Goal: Task Accomplishment & Management: Manage account settings

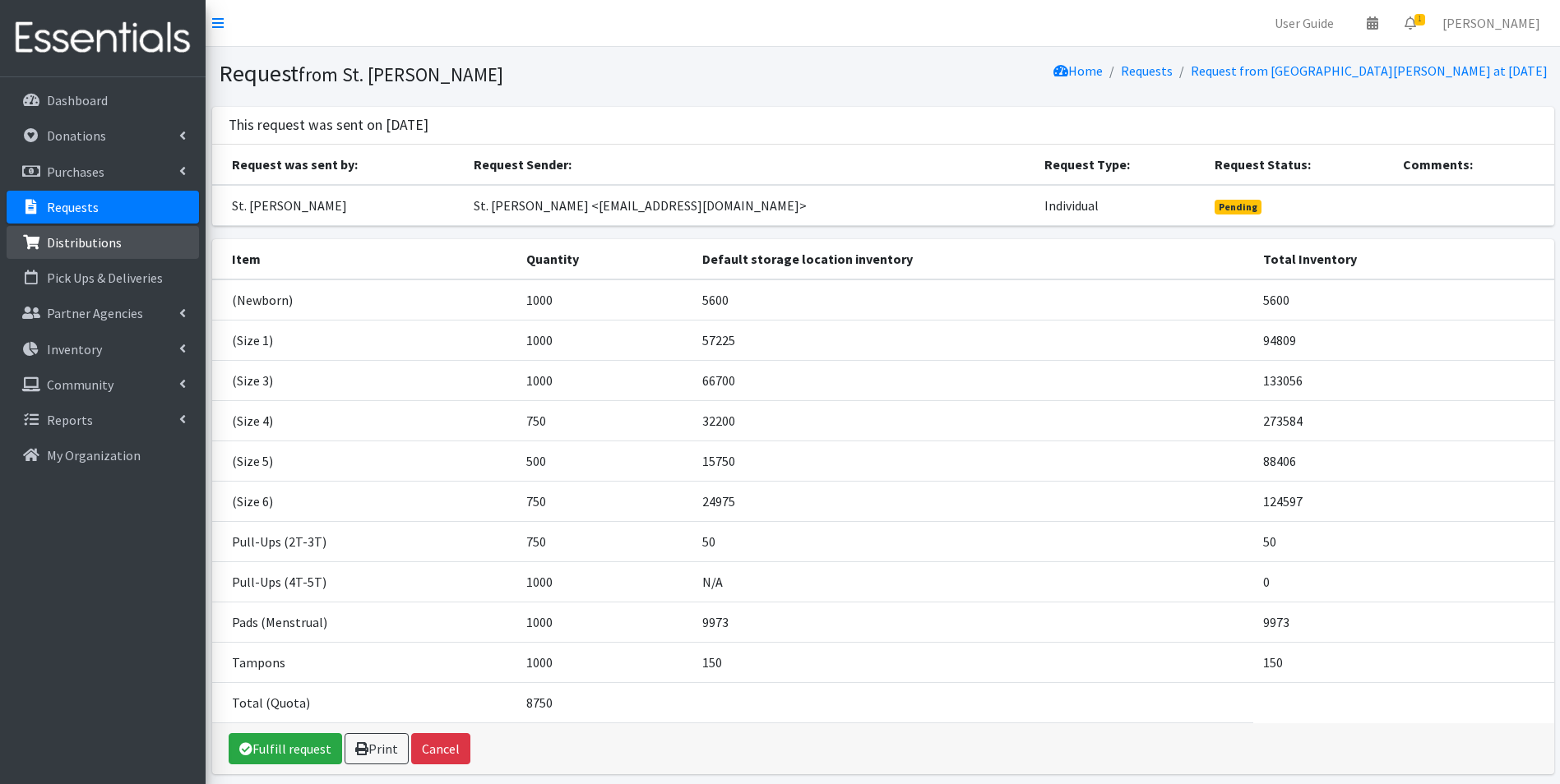
click at [74, 247] on p "Distributions" at bounding box center [84, 242] width 75 height 16
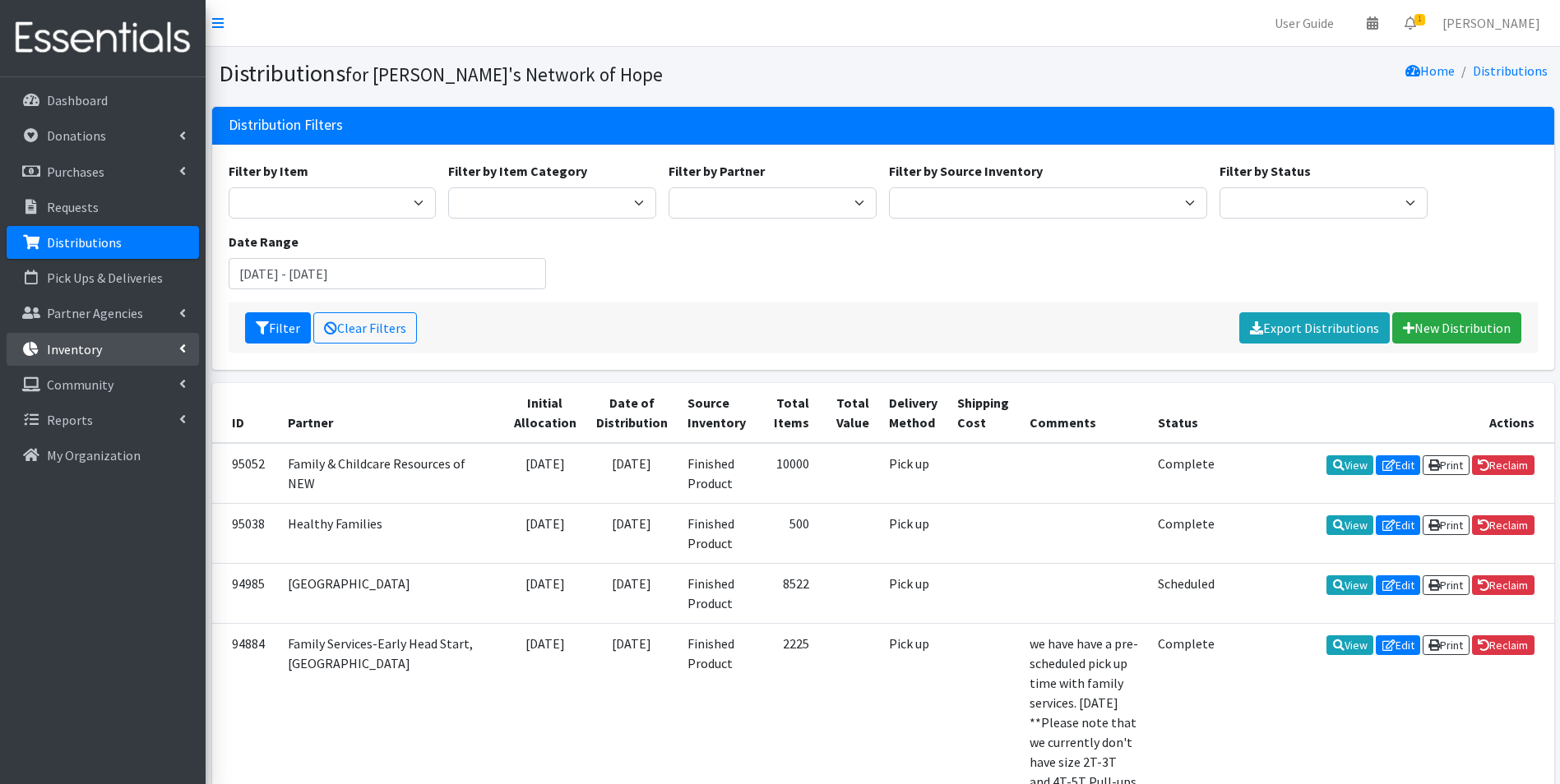
click at [89, 350] on p "Inventory" at bounding box center [74, 349] width 55 height 16
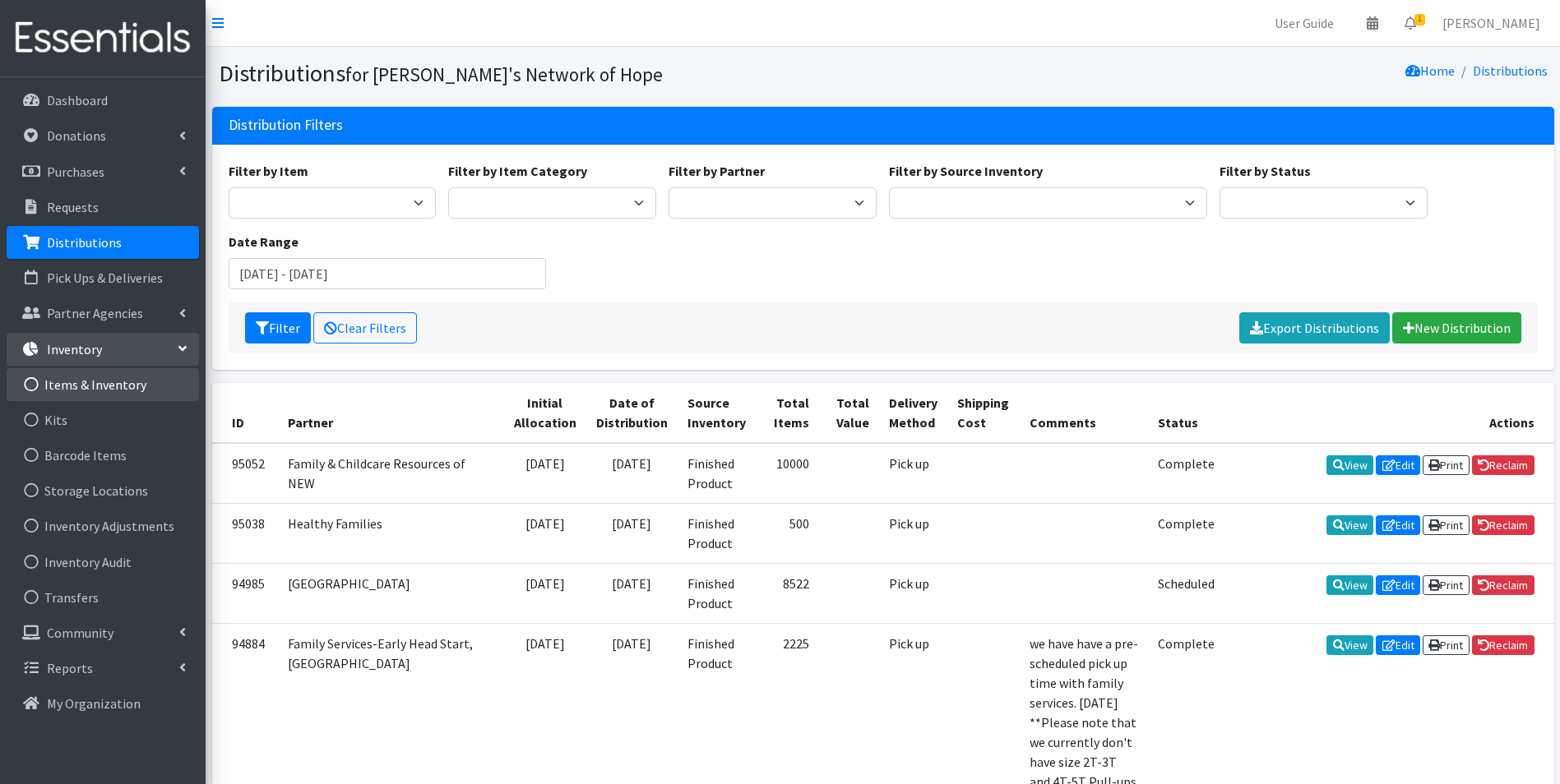
click at [91, 391] on link "Items & Inventory" at bounding box center [103, 384] width 193 height 33
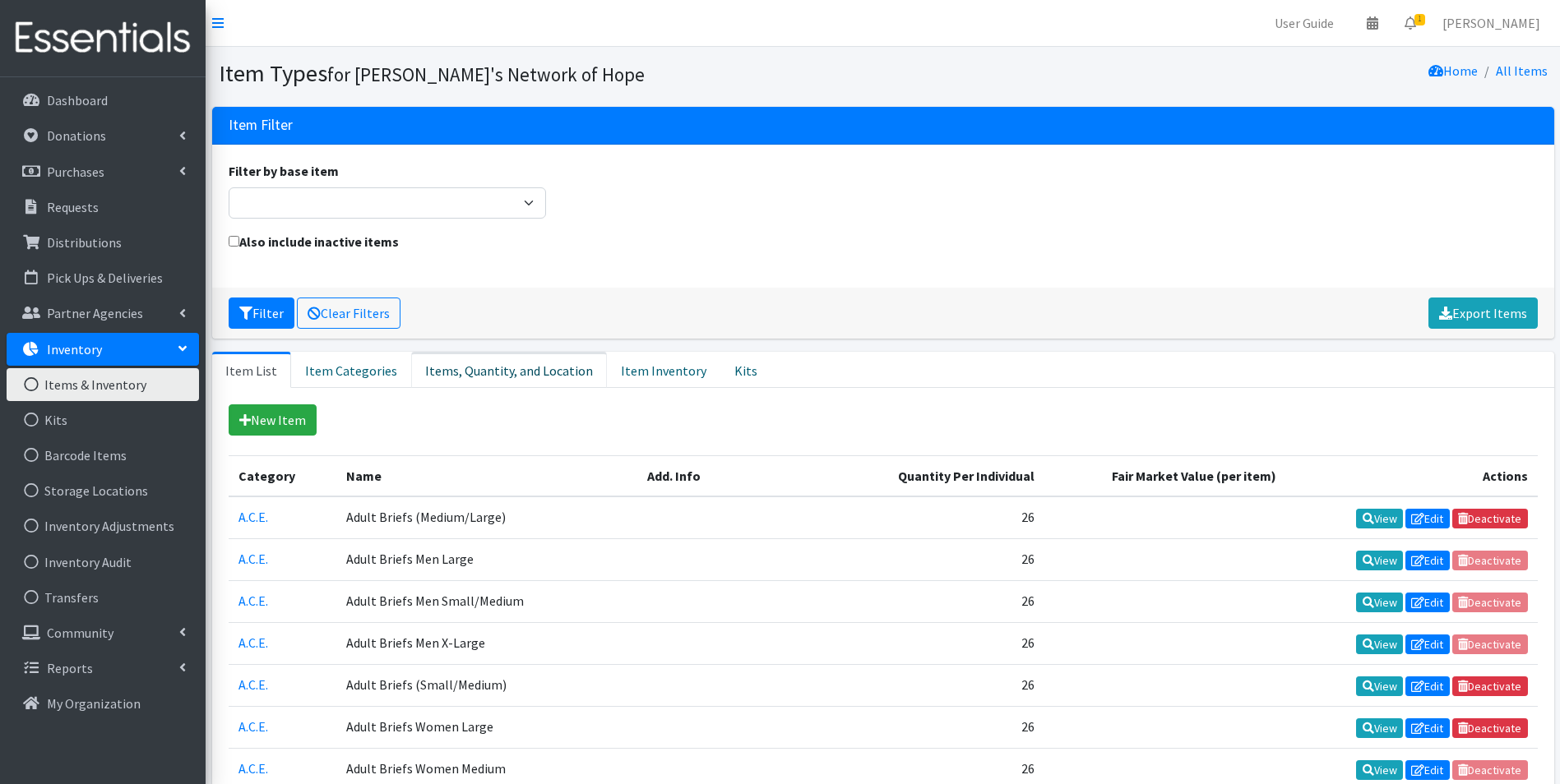
click at [507, 373] on link "Items, Quantity, and Location" at bounding box center [510, 369] width 196 height 36
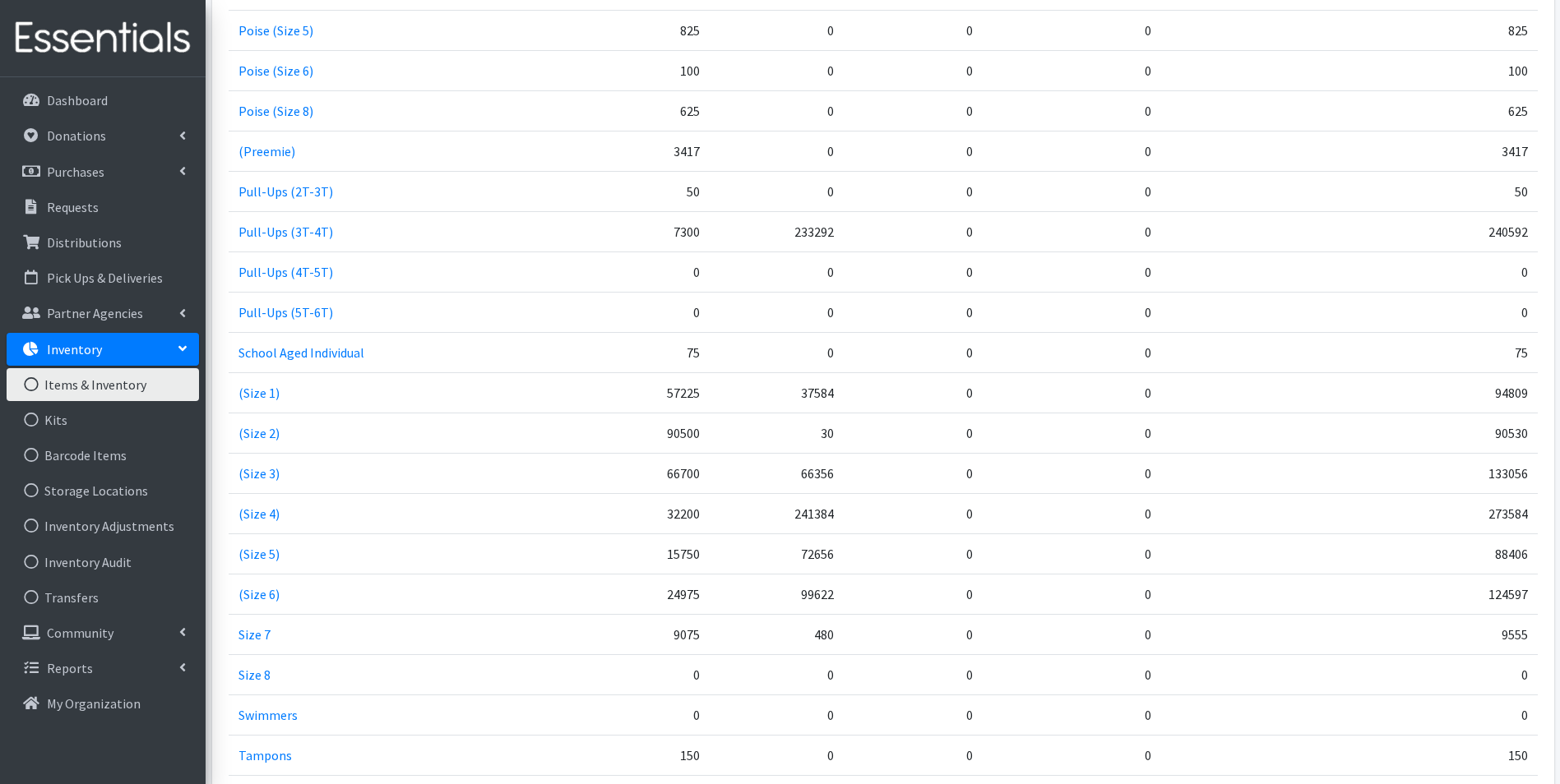
scroll to position [2219, 0]
click at [61, 249] on p "Distributions" at bounding box center [84, 242] width 75 height 16
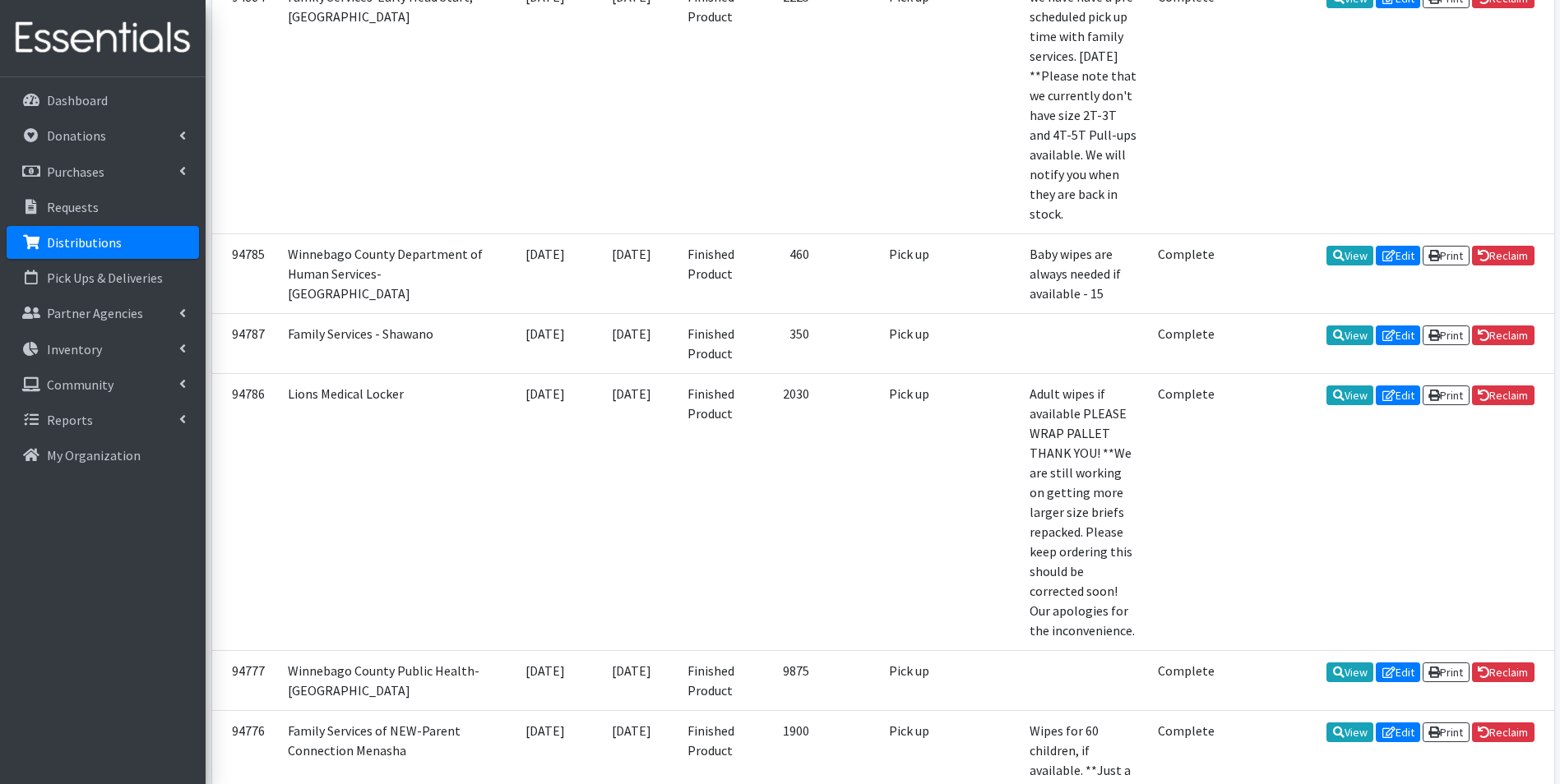
scroll to position [575, 0]
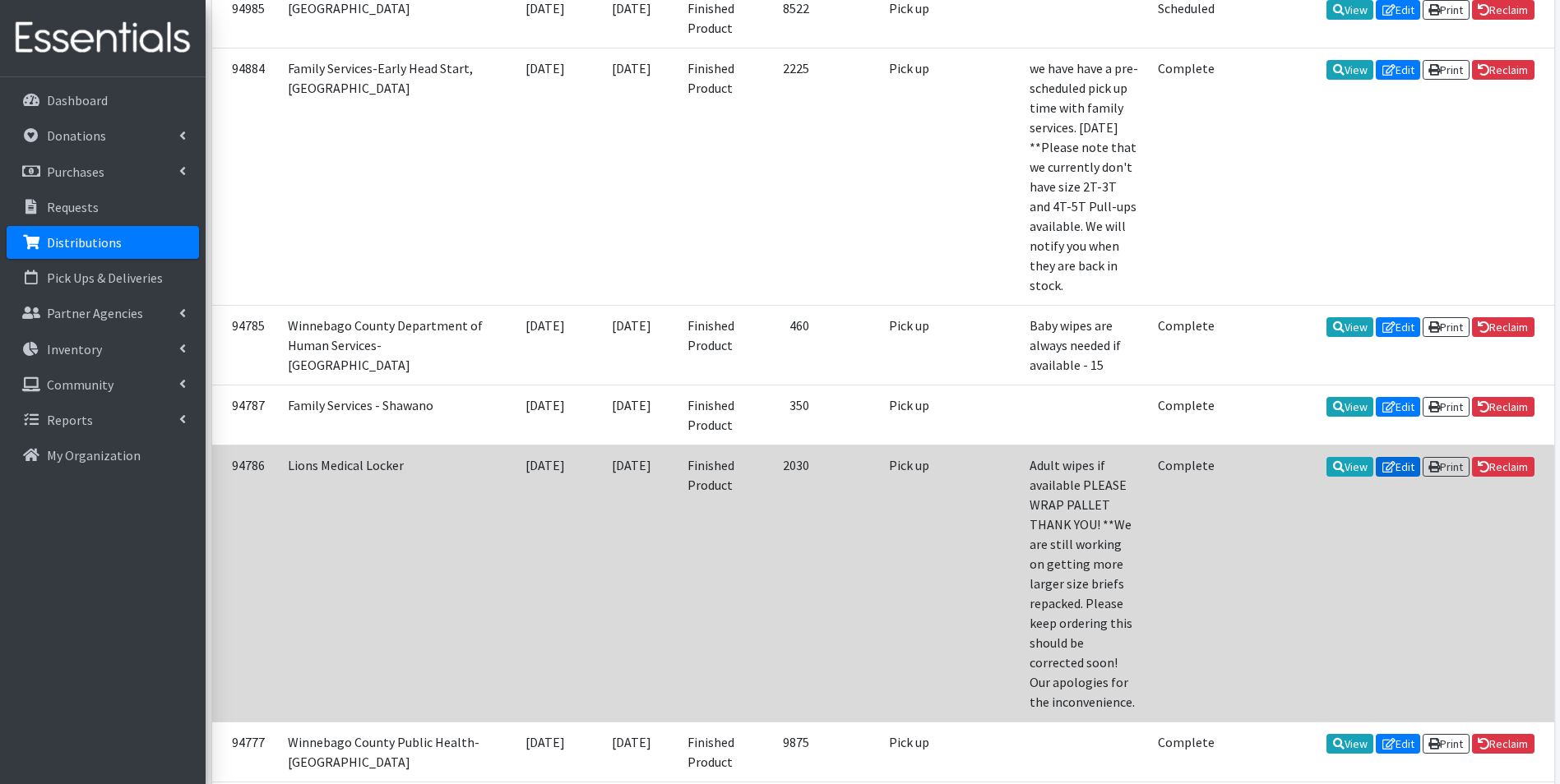
click at [1392, 457] on link "Edit" at bounding box center [1398, 466] width 45 height 19
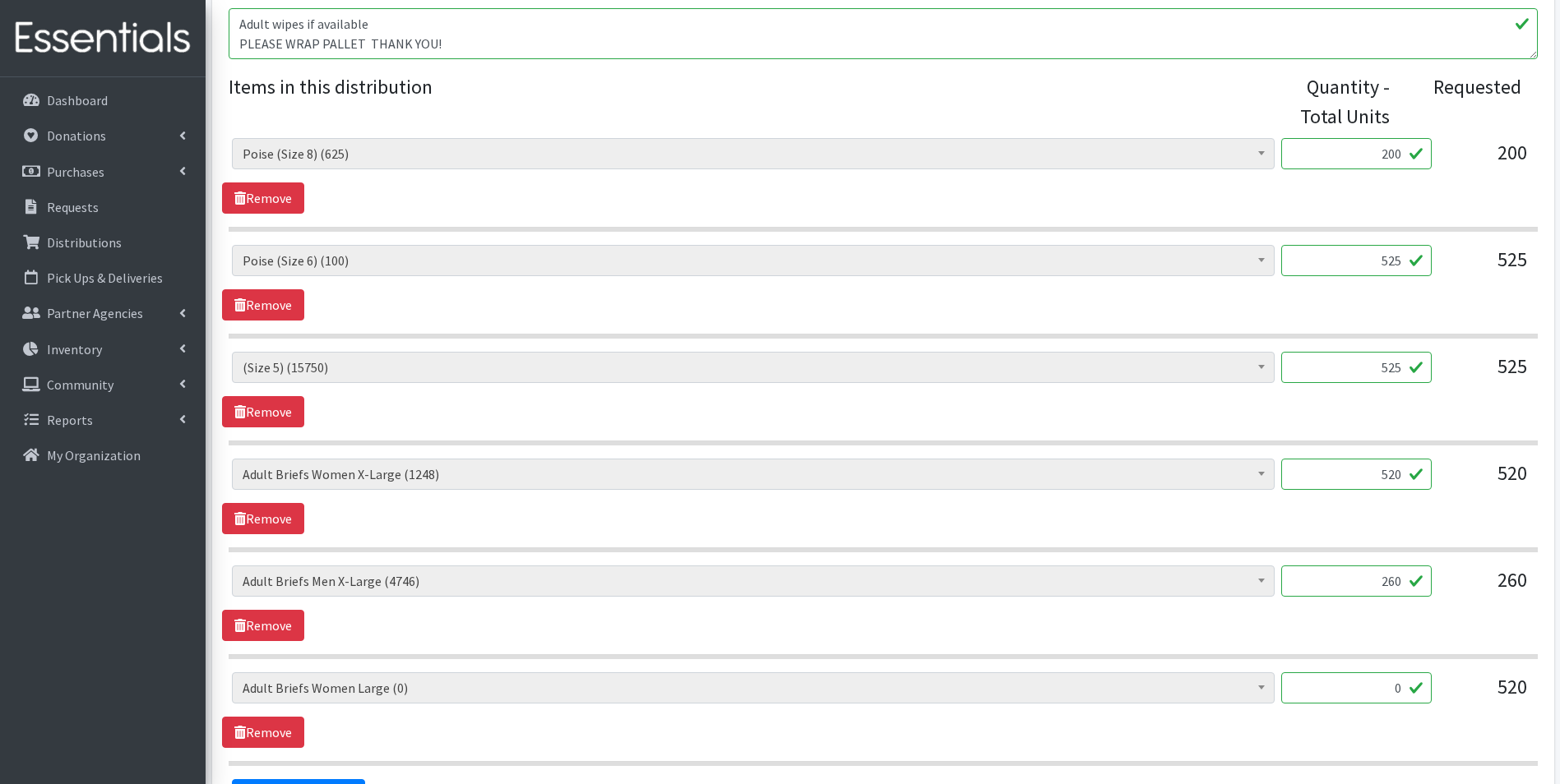
scroll to position [657, 0]
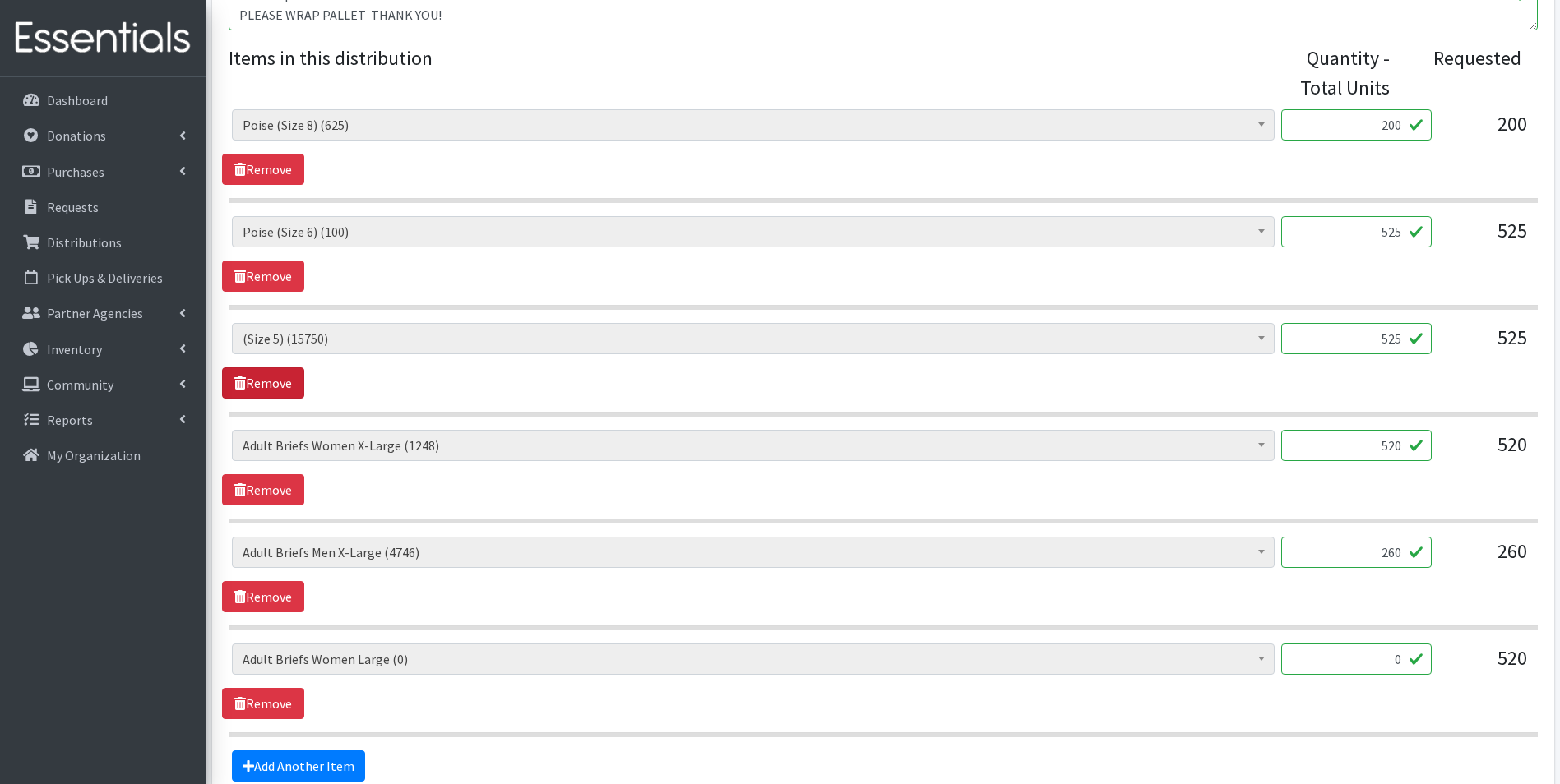
click at [279, 381] on link "Remove" at bounding box center [263, 383] width 82 height 31
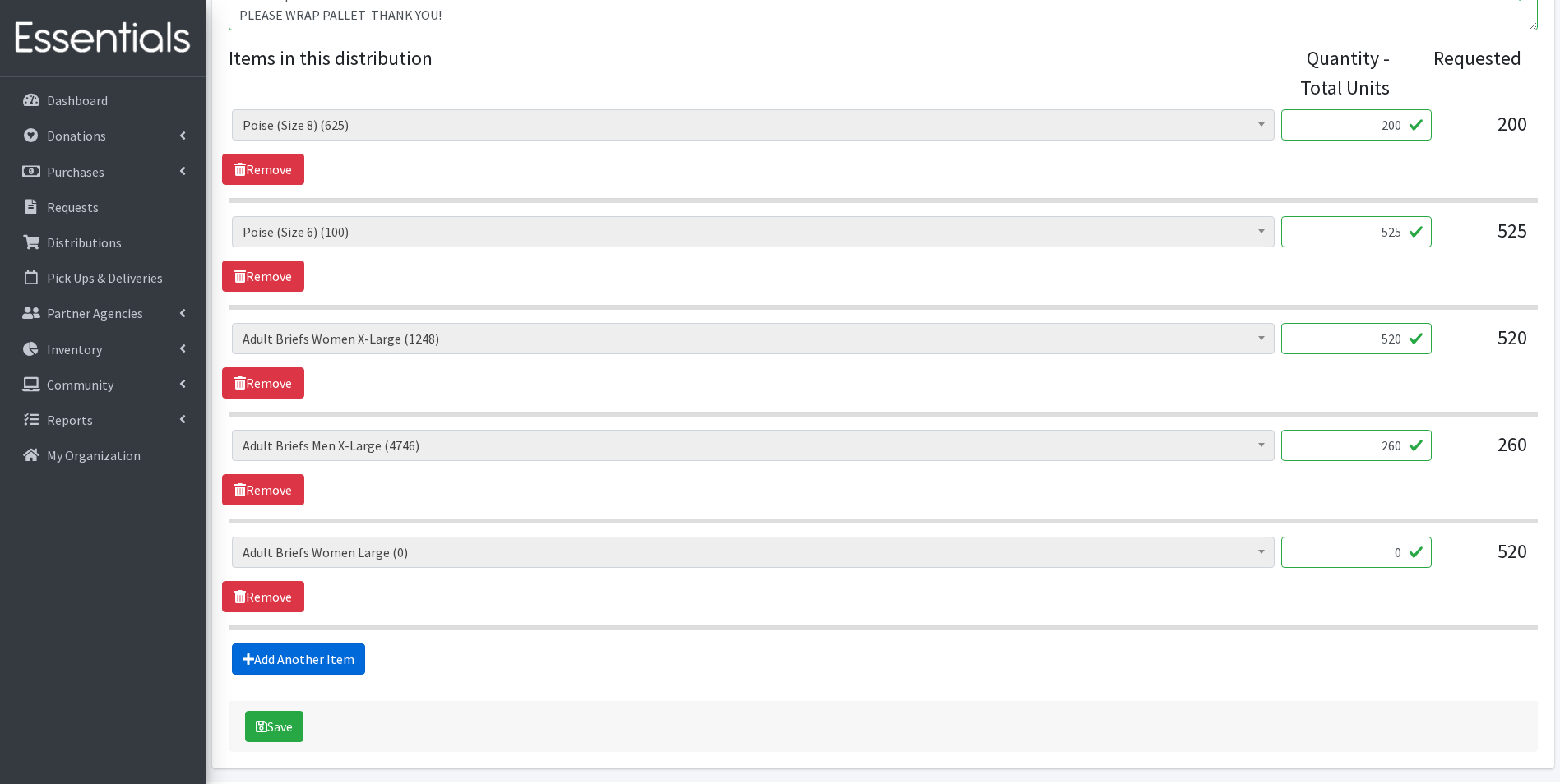
click at [290, 666] on link "Add Another Item" at bounding box center [298, 659] width 134 height 31
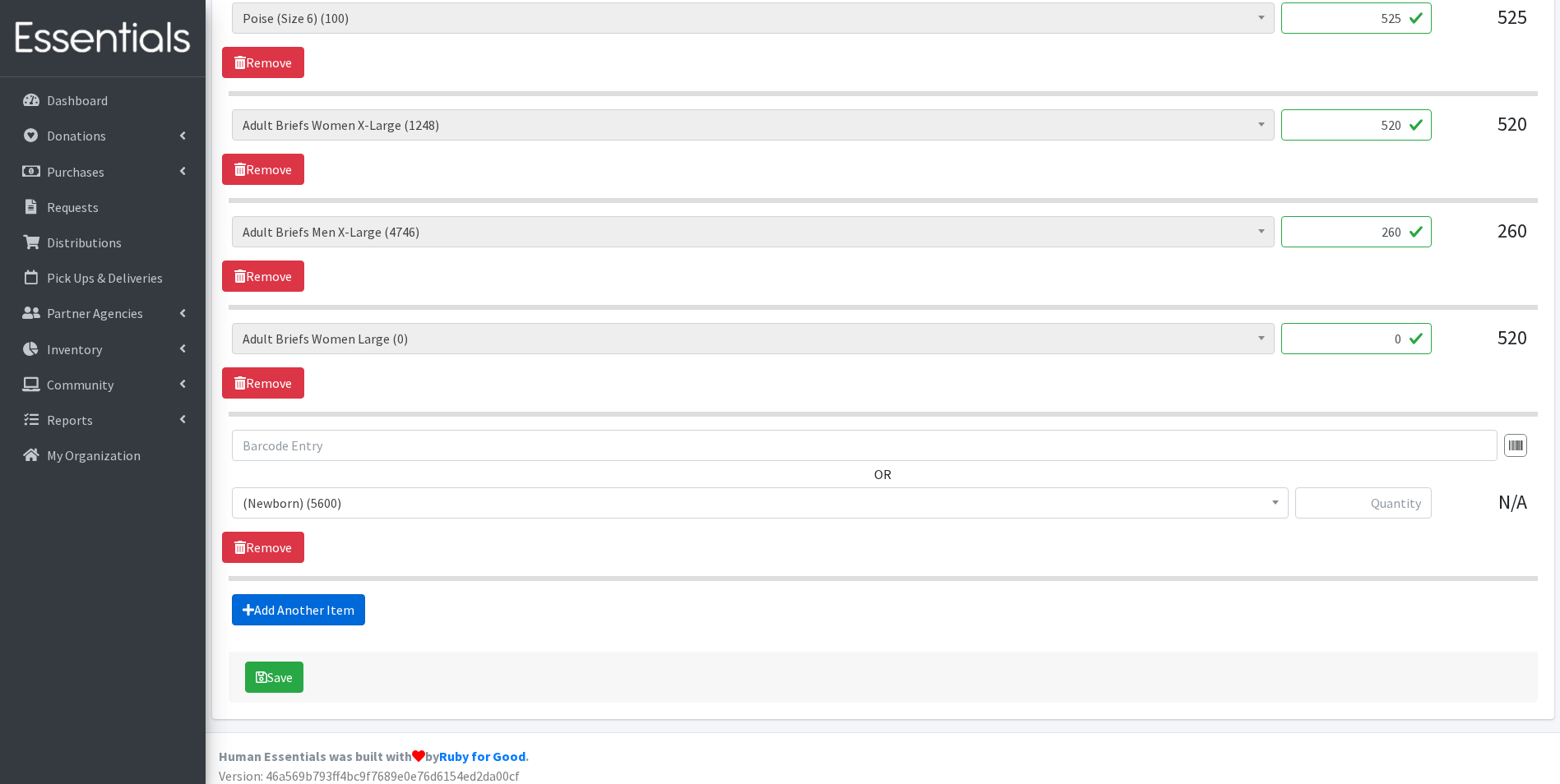
scroll to position [881, 0]
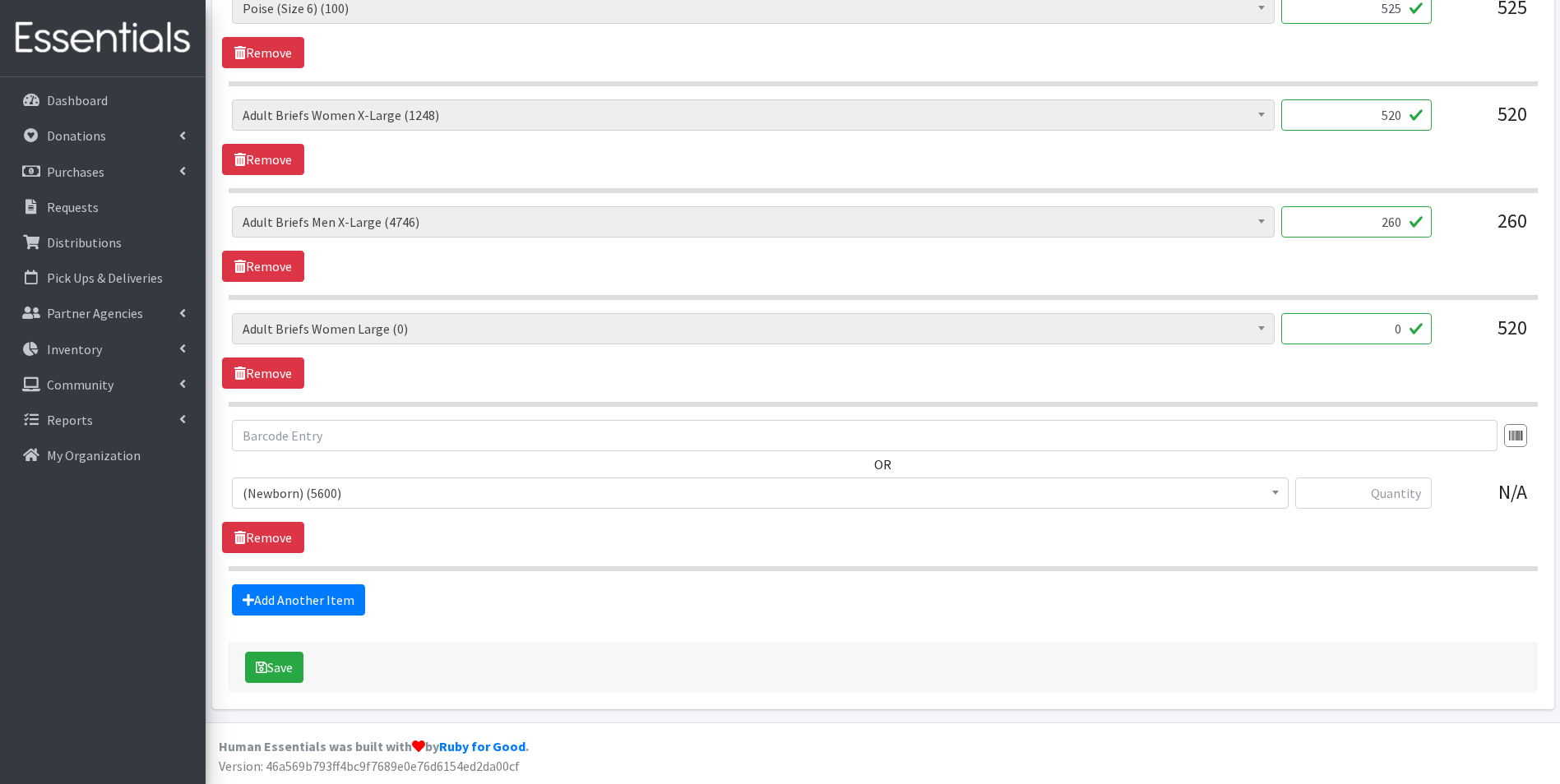
click at [352, 499] on span "(Newborn) (5600)" at bounding box center [760, 493] width 1035 height 23
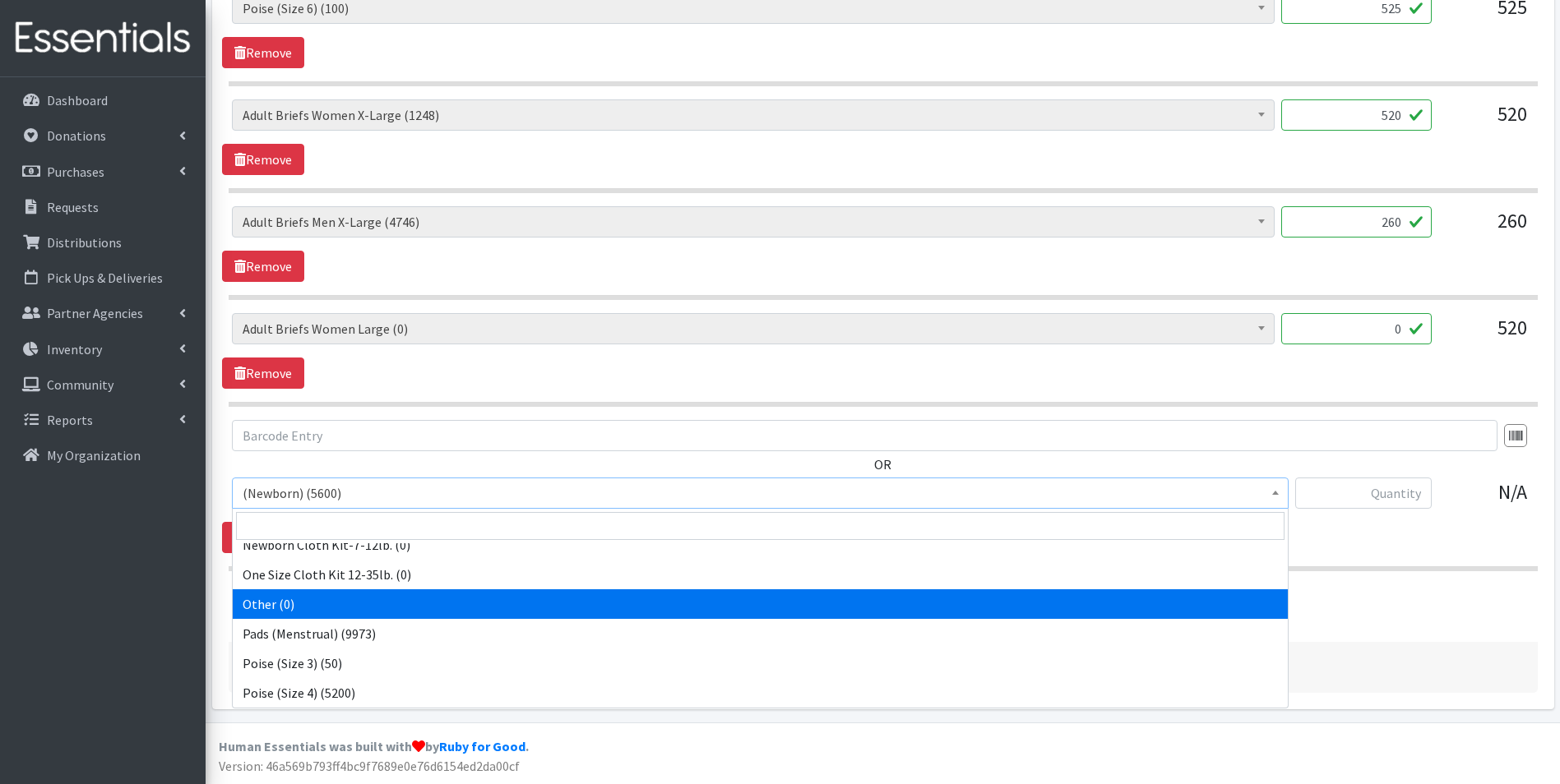
scroll to position [1397, 0]
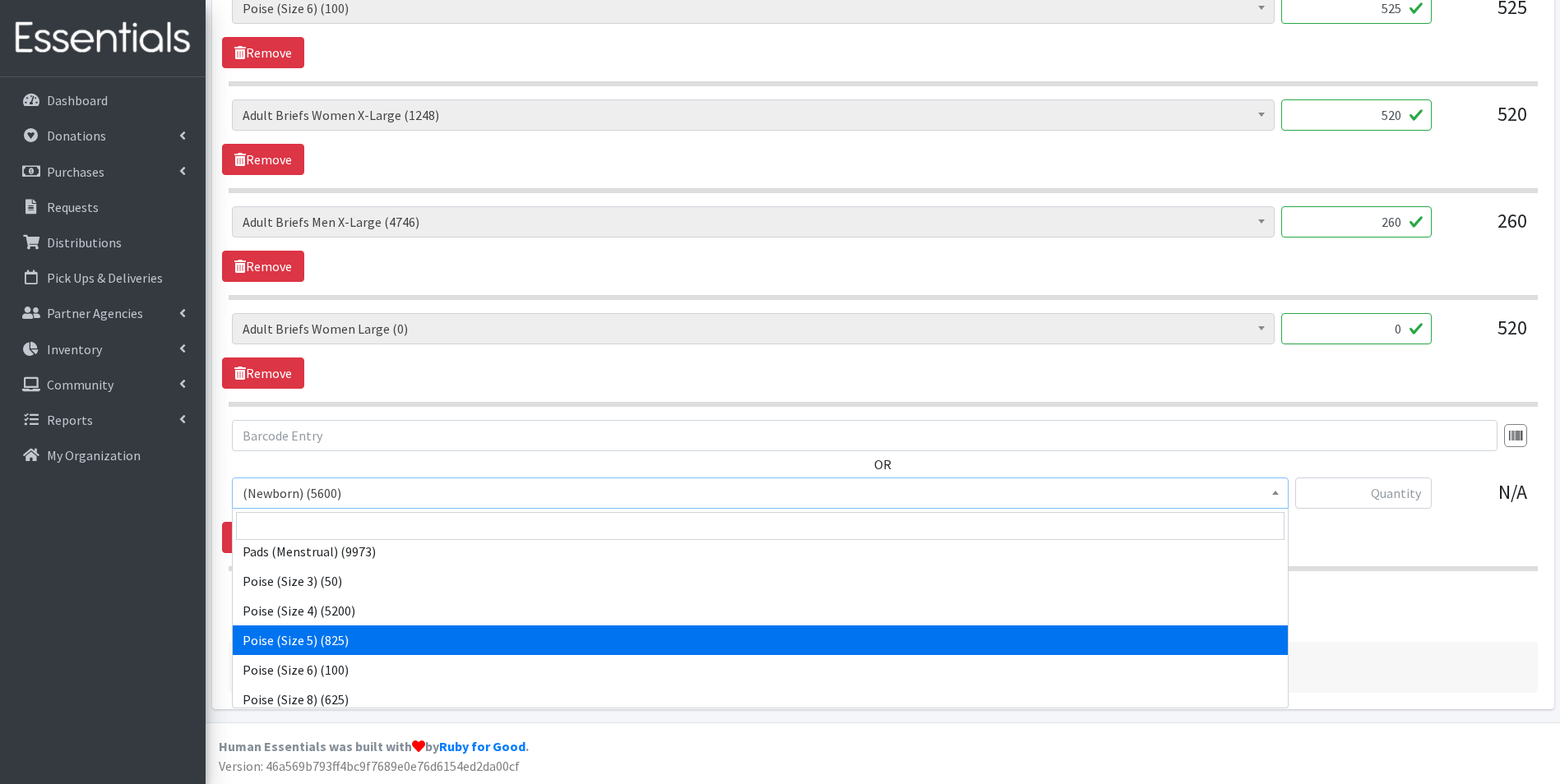
select select "14768"
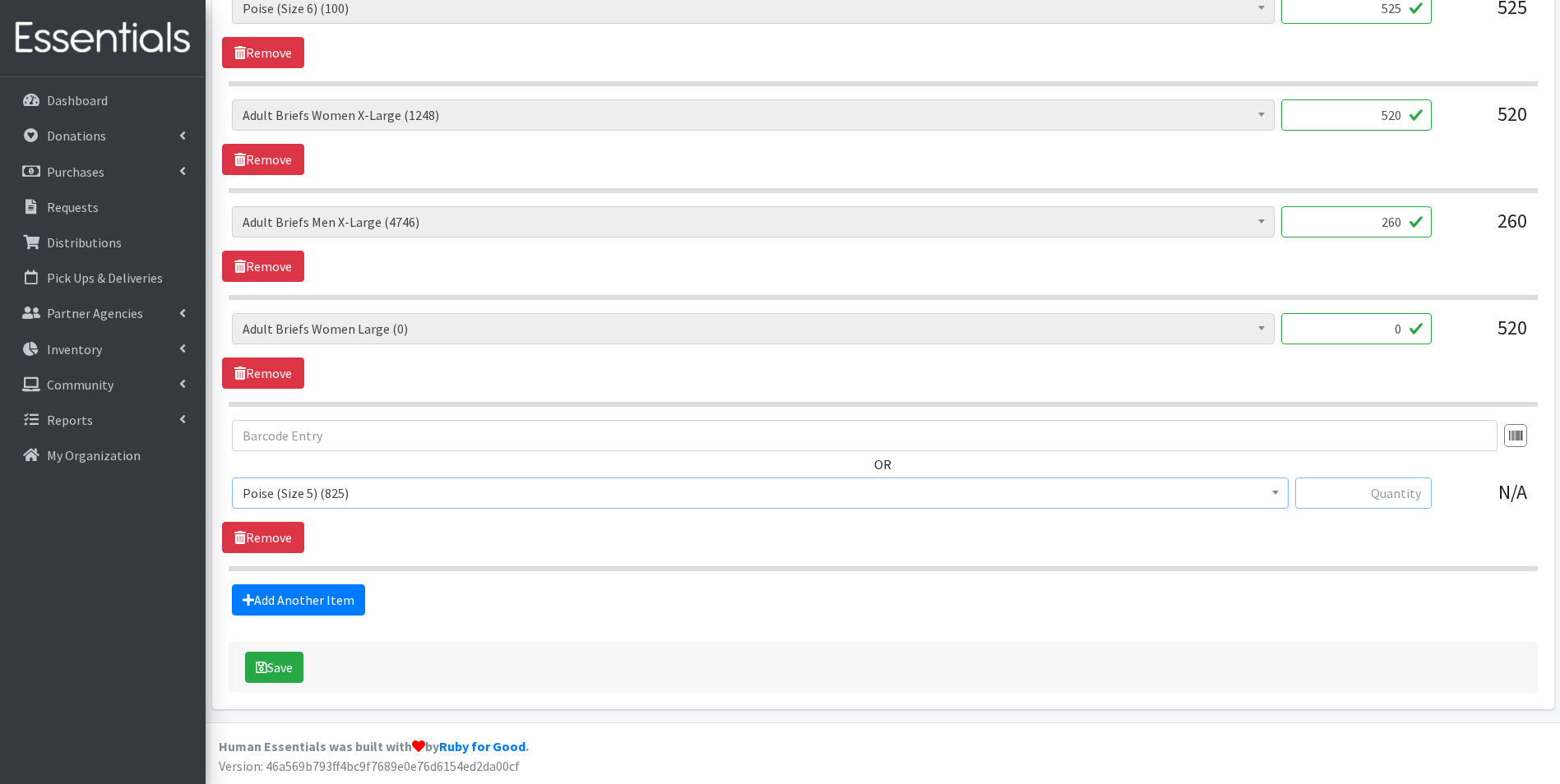
click at [1402, 491] on input "text" at bounding box center [1364, 493] width 137 height 31
type input "525"
click at [277, 670] on button "Save" at bounding box center [274, 667] width 58 height 31
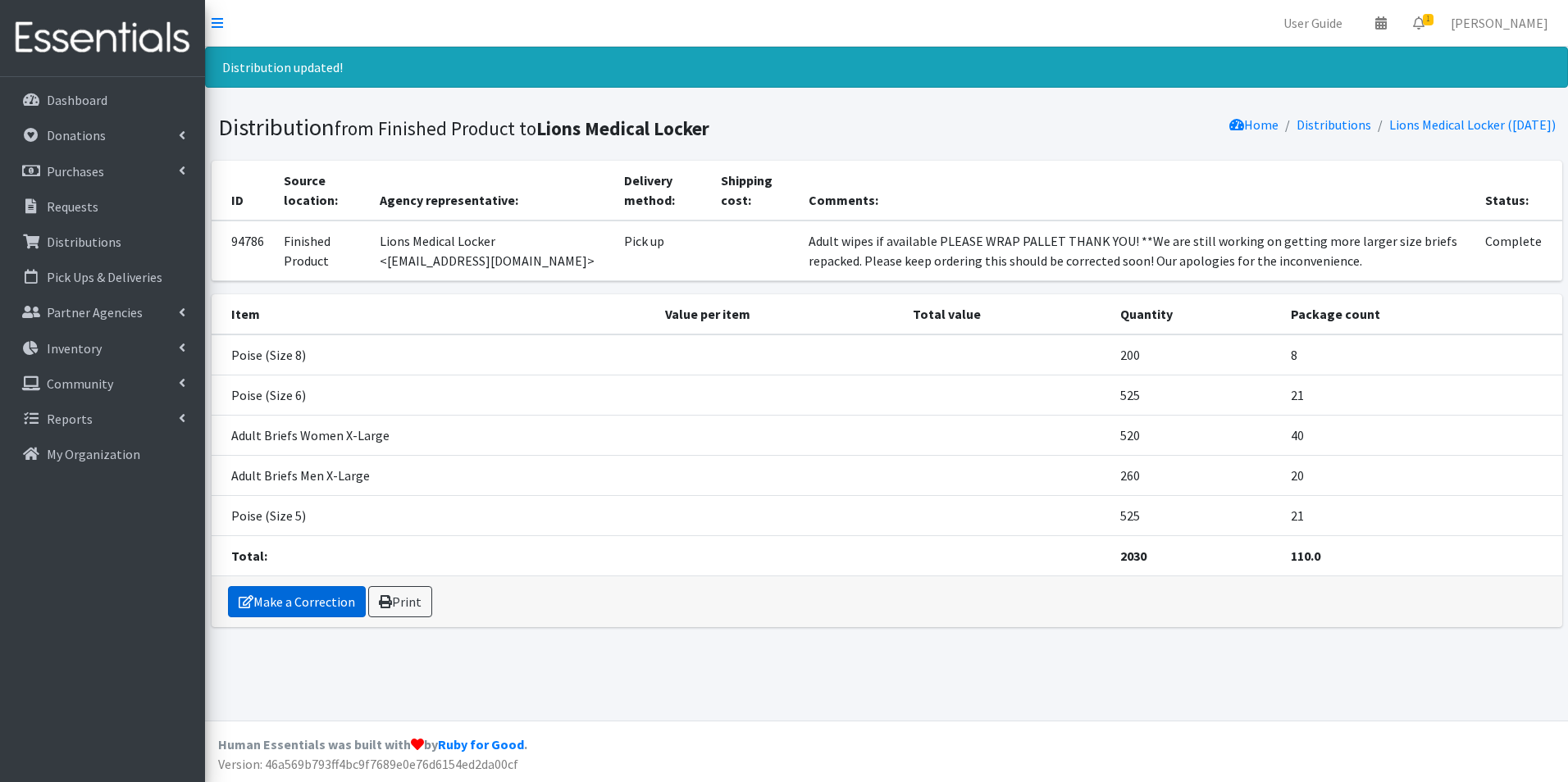
click at [320, 597] on link "Make a Correction" at bounding box center [297, 602] width 137 height 31
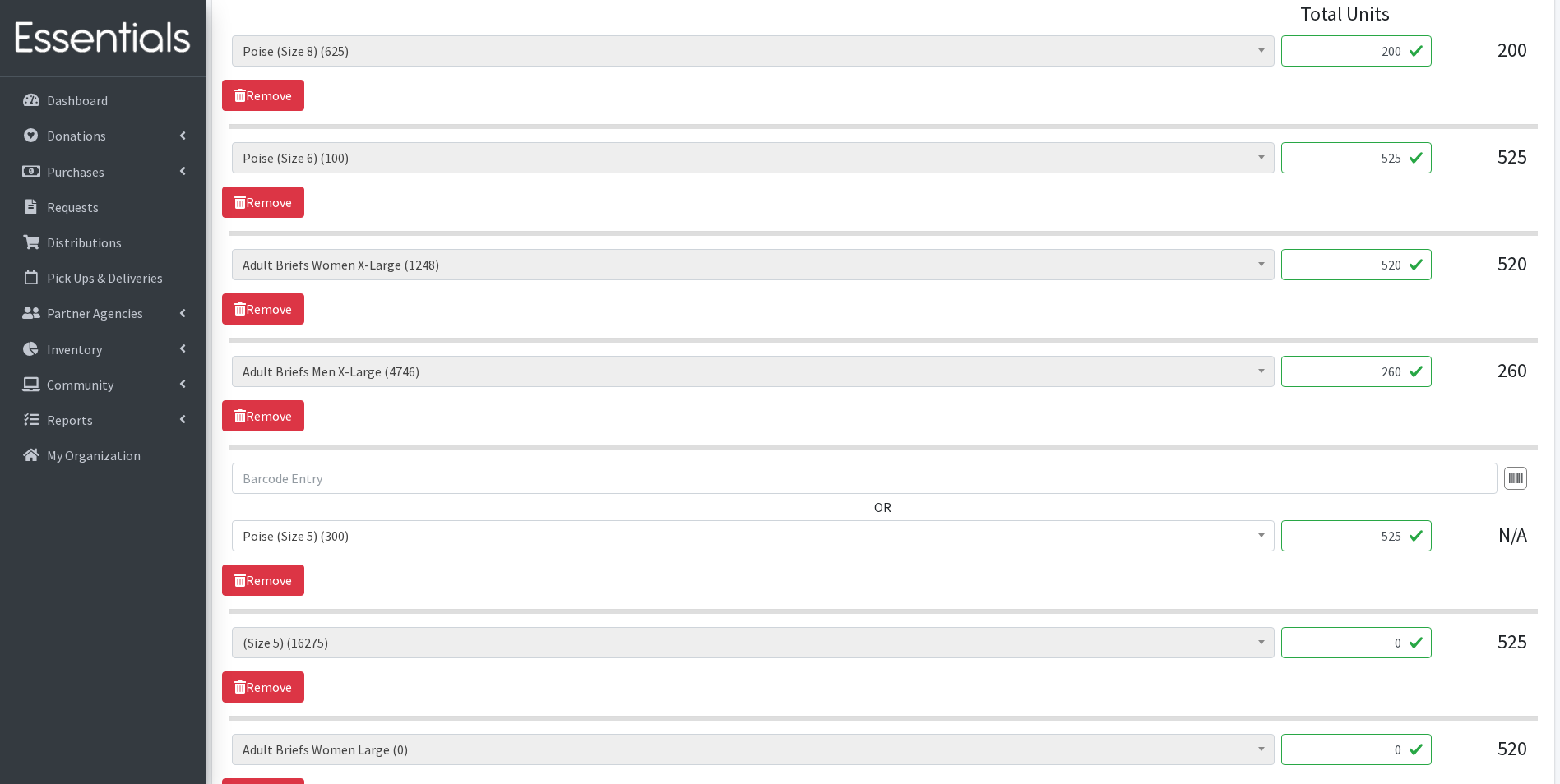
scroll to position [904, 0]
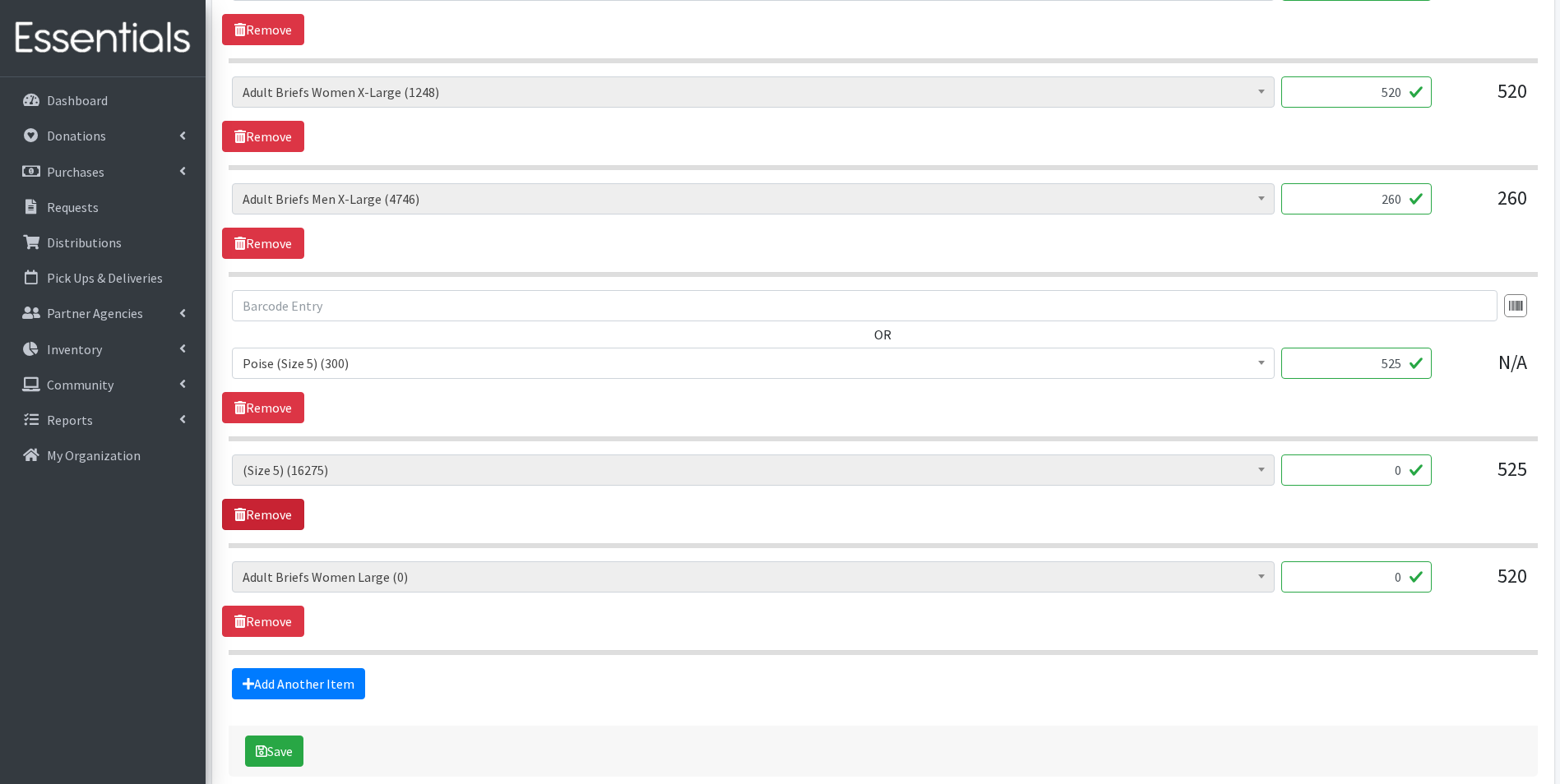
click at [248, 515] on link "Remove" at bounding box center [263, 514] width 82 height 31
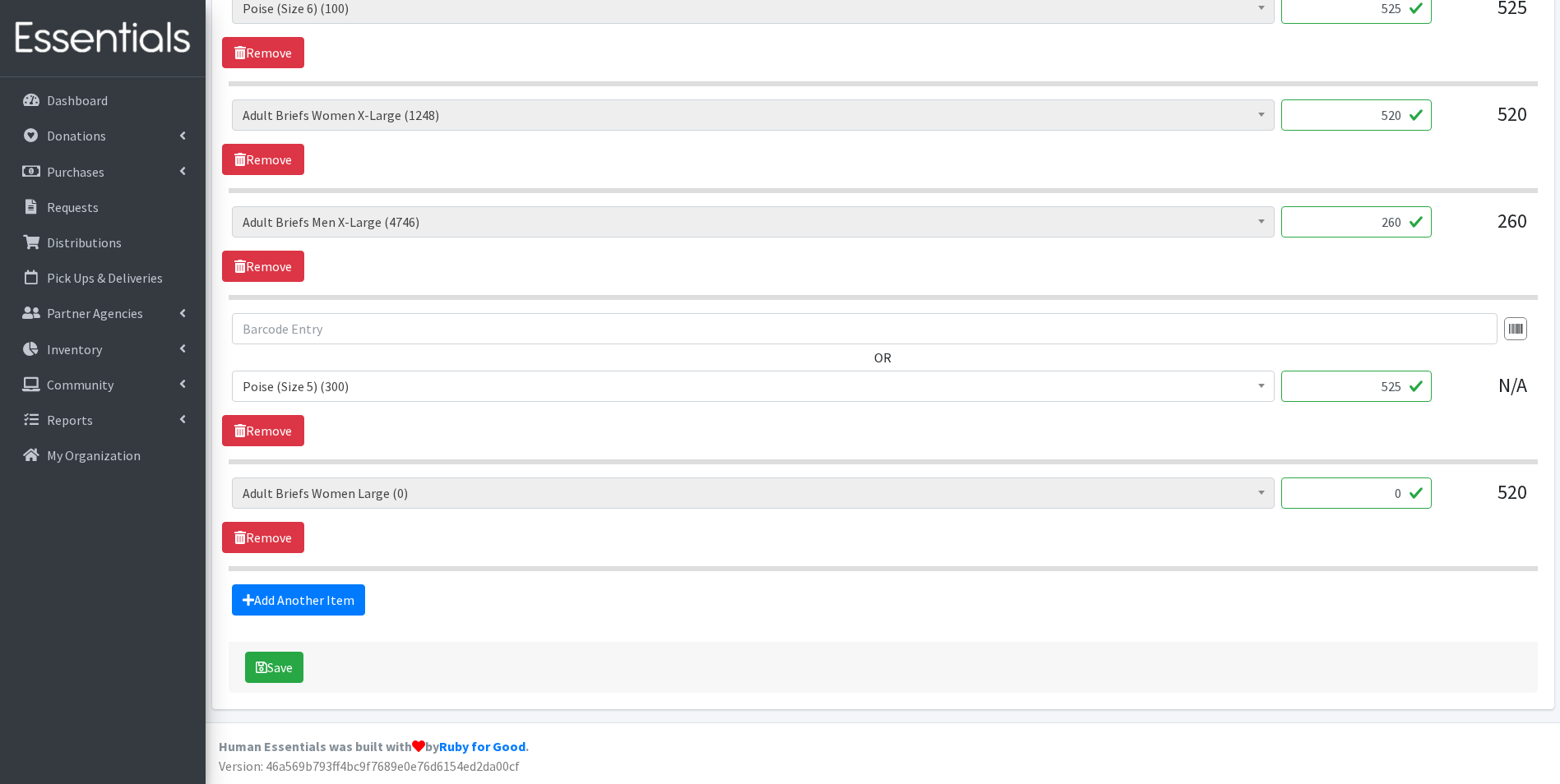
scroll to position [881, 0]
click at [289, 667] on button "Save" at bounding box center [274, 667] width 58 height 31
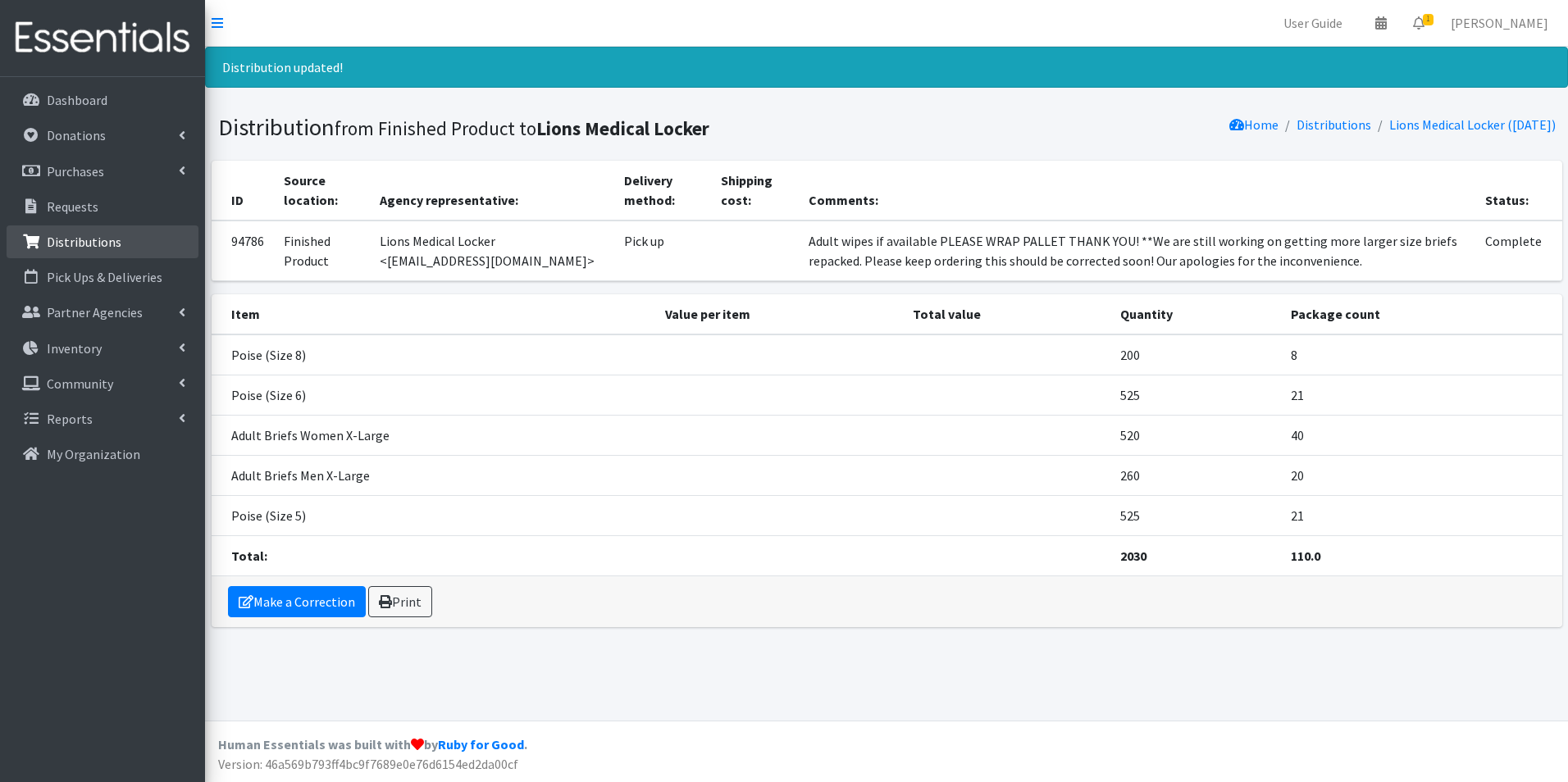
click at [92, 245] on p "Distributions" at bounding box center [83, 241] width 75 height 16
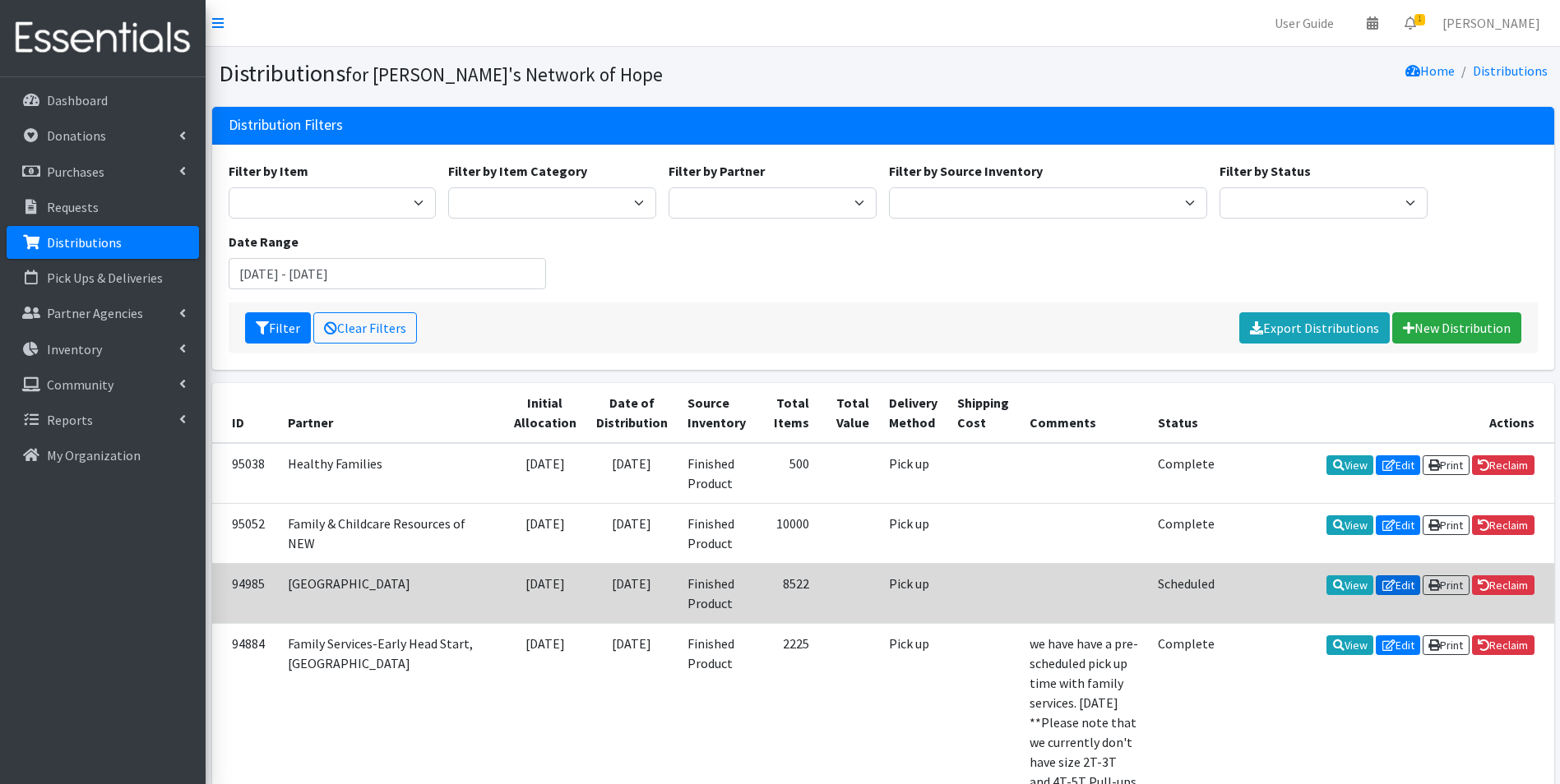
click at [1391, 584] on link "Edit" at bounding box center [1398, 585] width 45 height 19
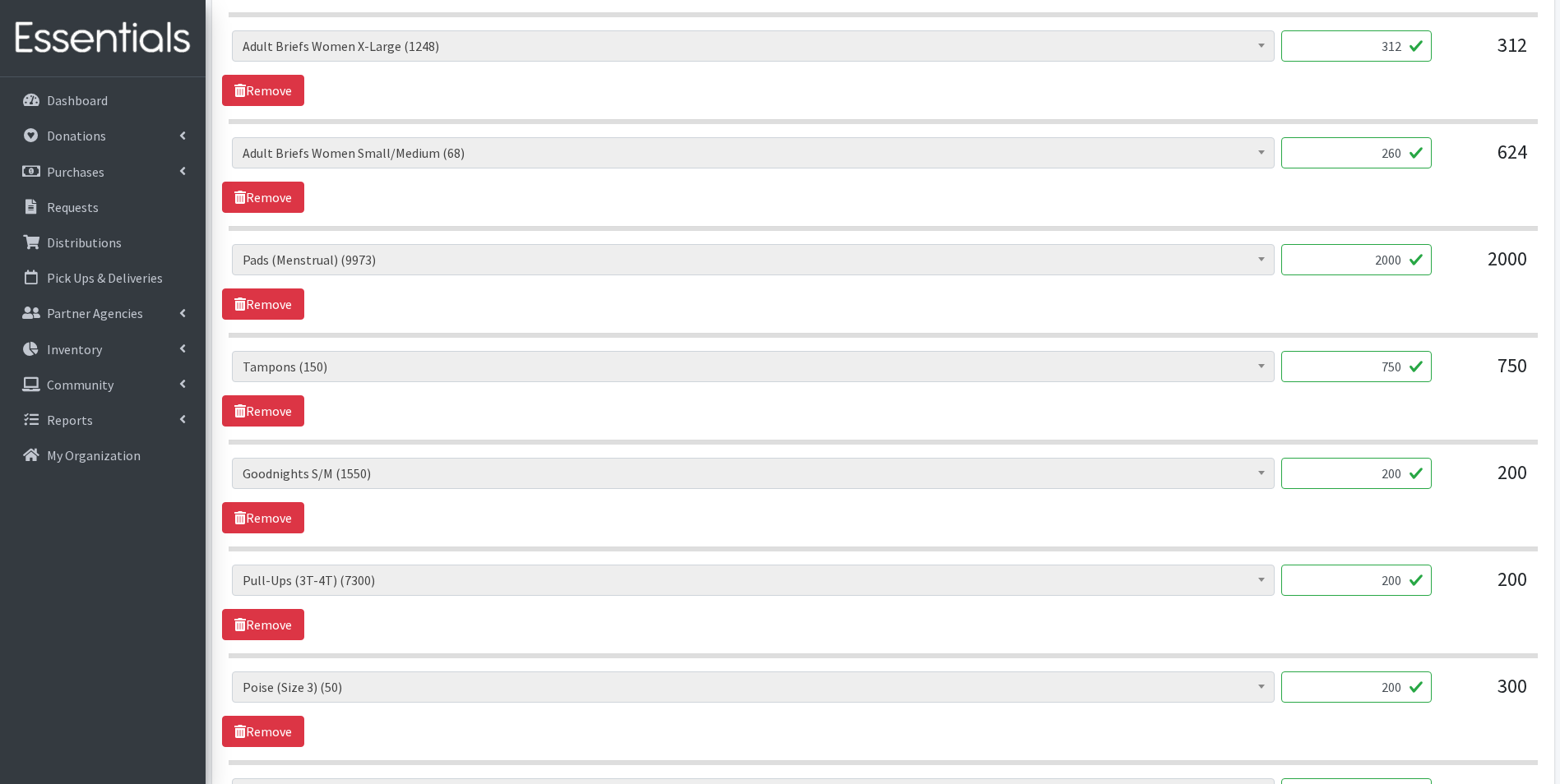
scroll to position [1562, 0]
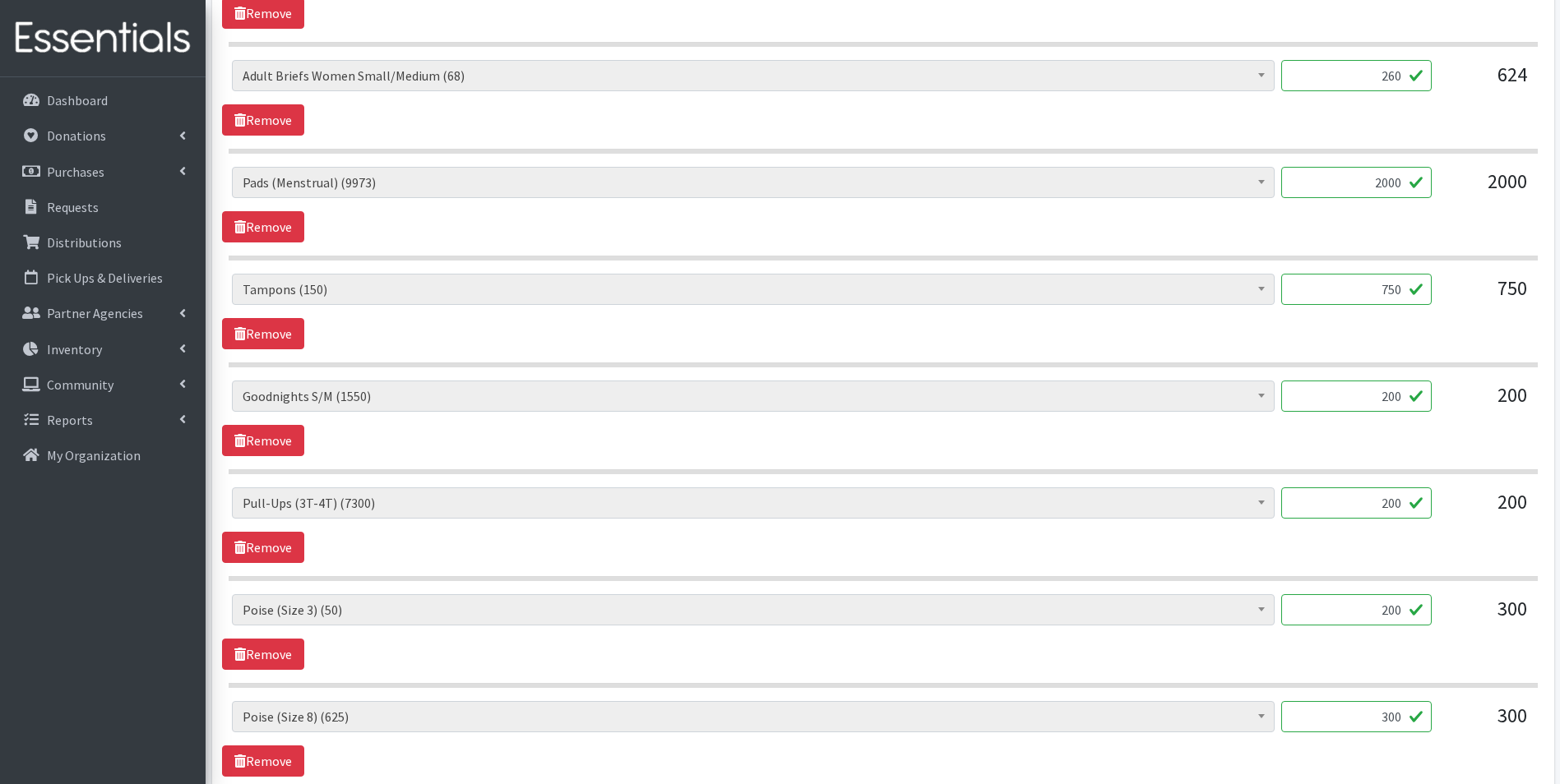
drag, startPoint x: 1402, startPoint y: 609, endPoint x: 1349, endPoint y: 610, distance: 53.0
click at [1349, 610] on input "200" at bounding box center [1356, 610] width 150 height 31
type input "300"
click at [1240, 641] on div "(Newborn) (5600) (Preemie) (3417) (Size 1) (57225) (Size 2) (90500) (Size 3) (6…" at bounding box center [883, 633] width 1322 height 76
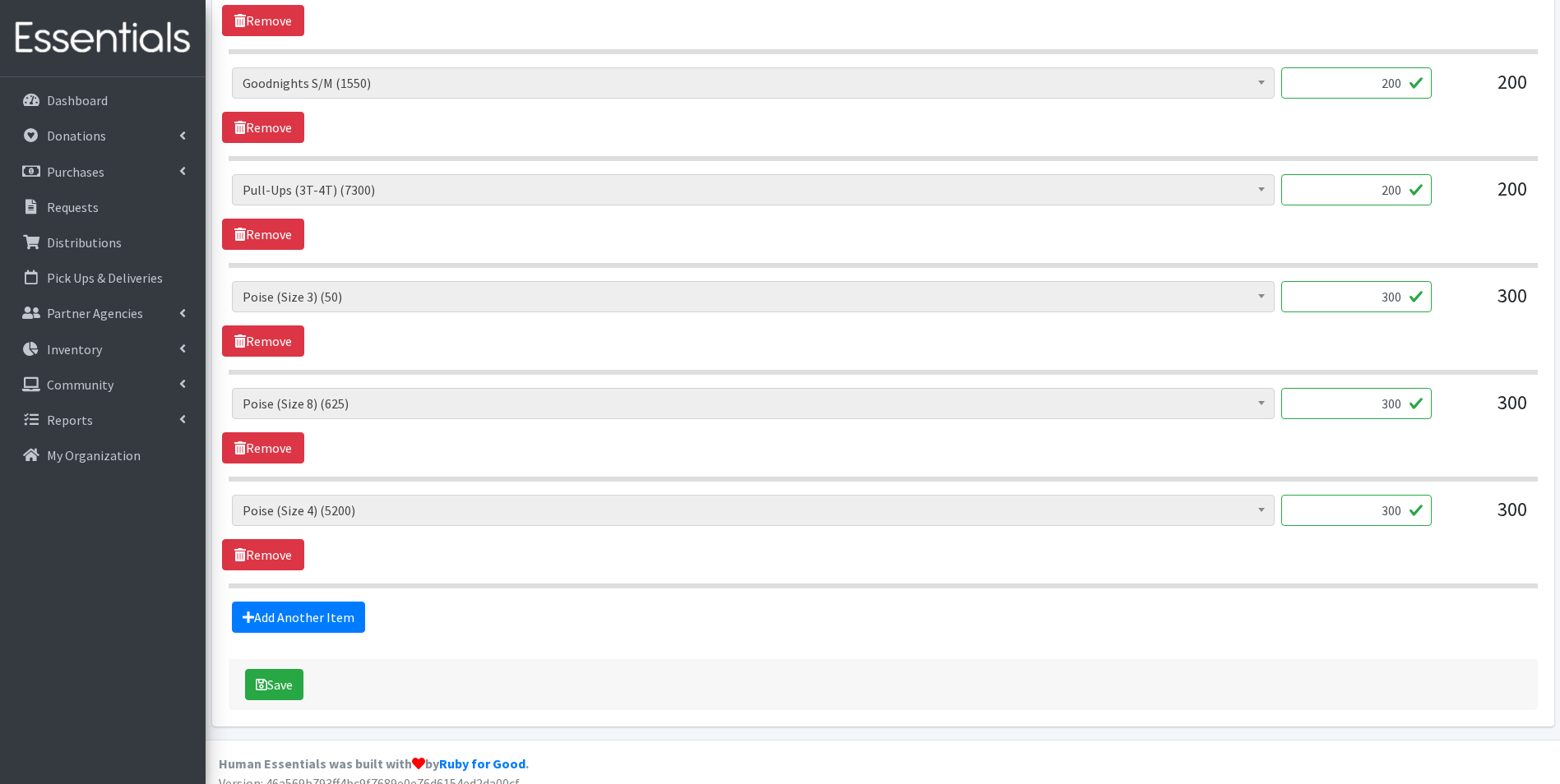
scroll to position [1892, 0]
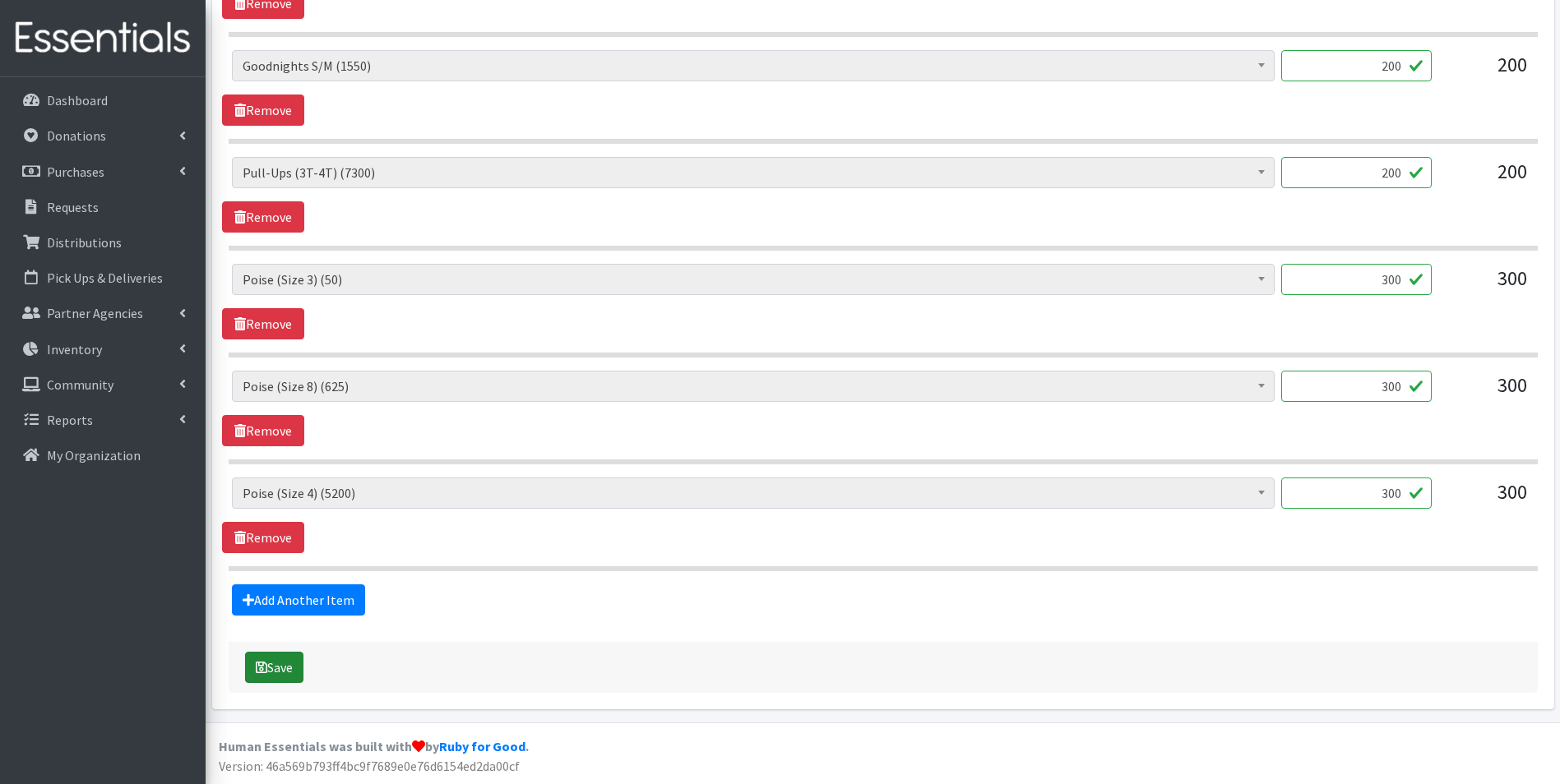
click at [287, 661] on button "Save" at bounding box center [274, 667] width 58 height 31
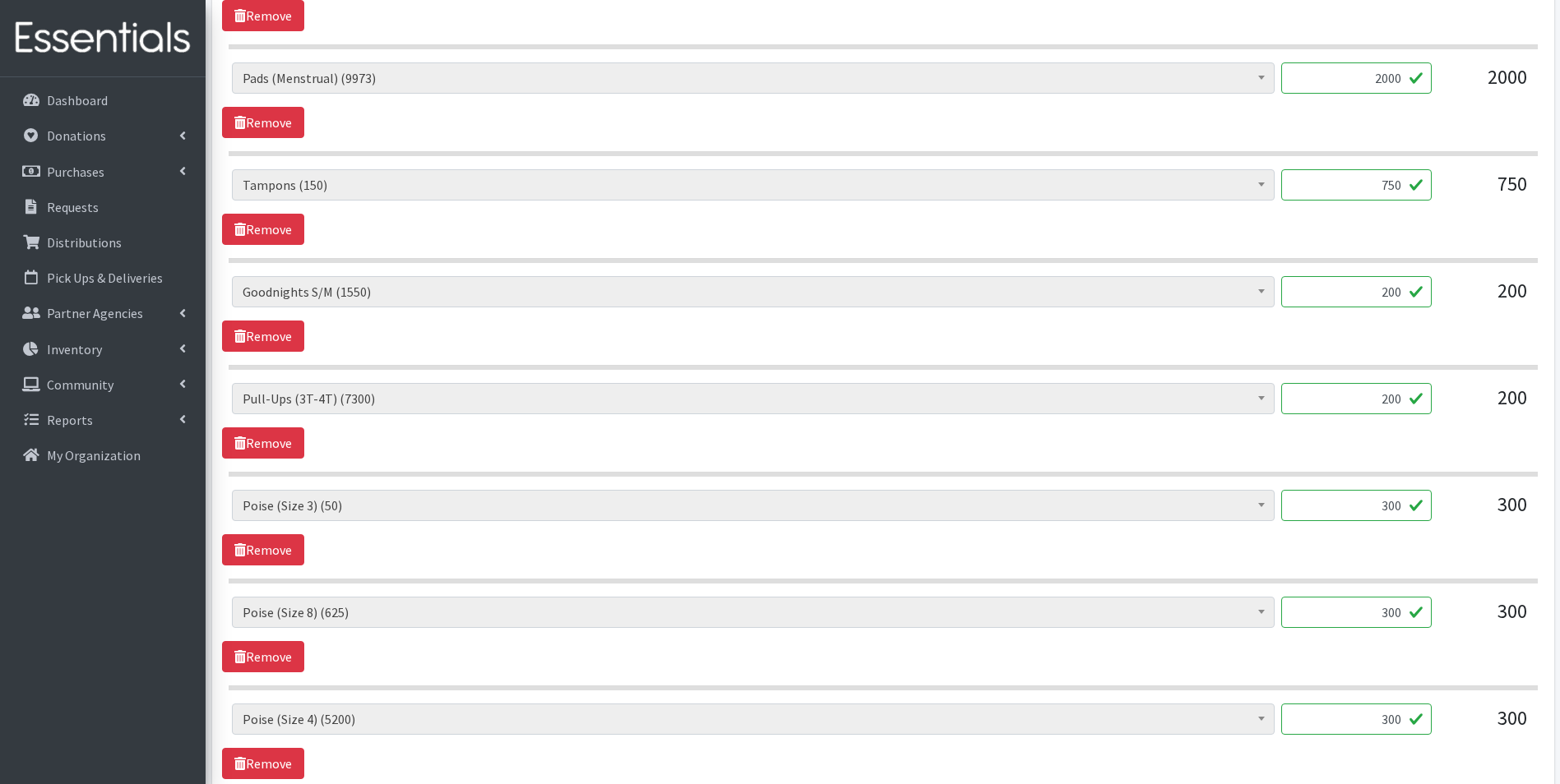
scroll to position [1720, 0]
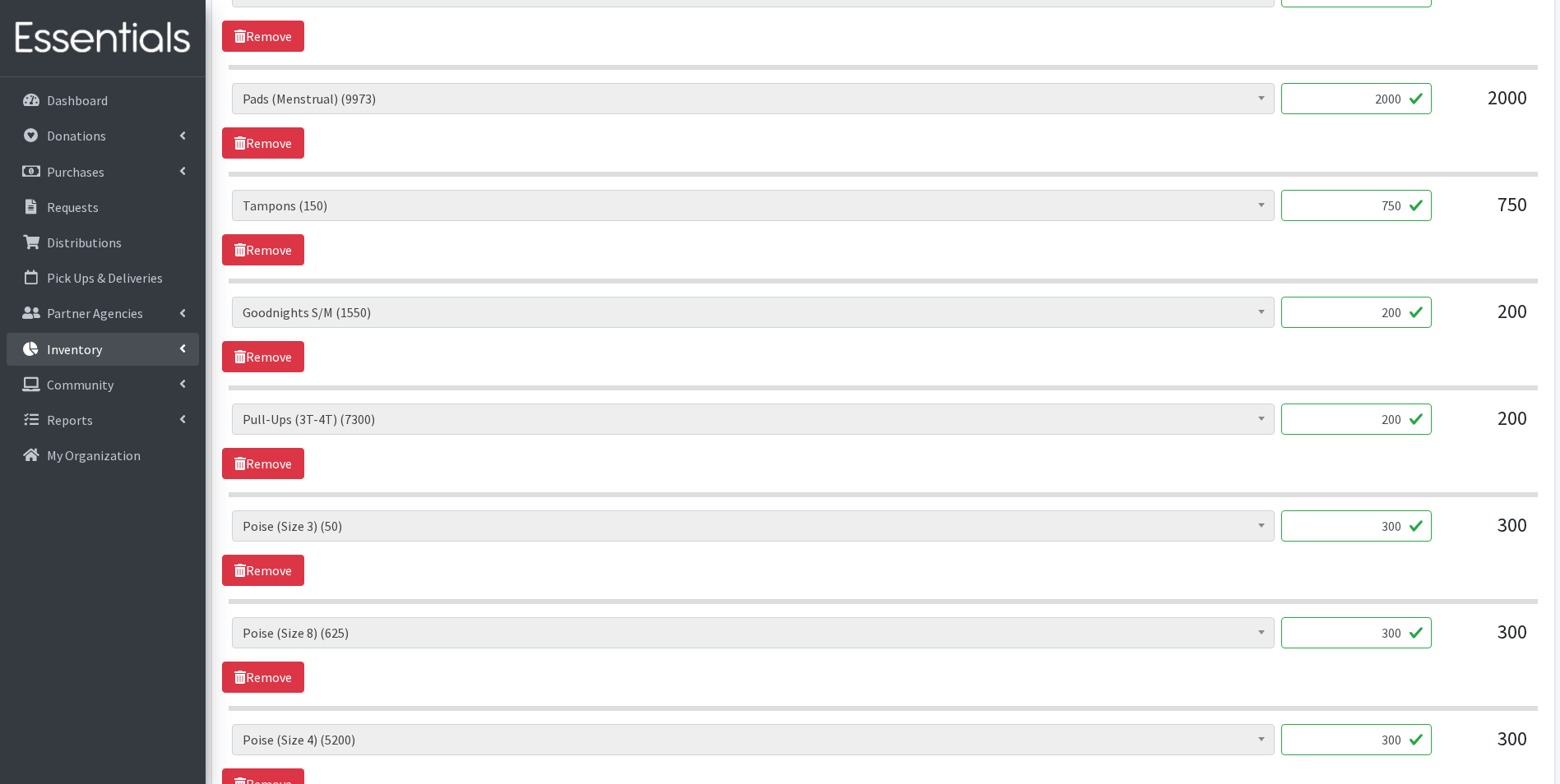
click at [86, 345] on p "Inventory" at bounding box center [74, 349] width 55 height 16
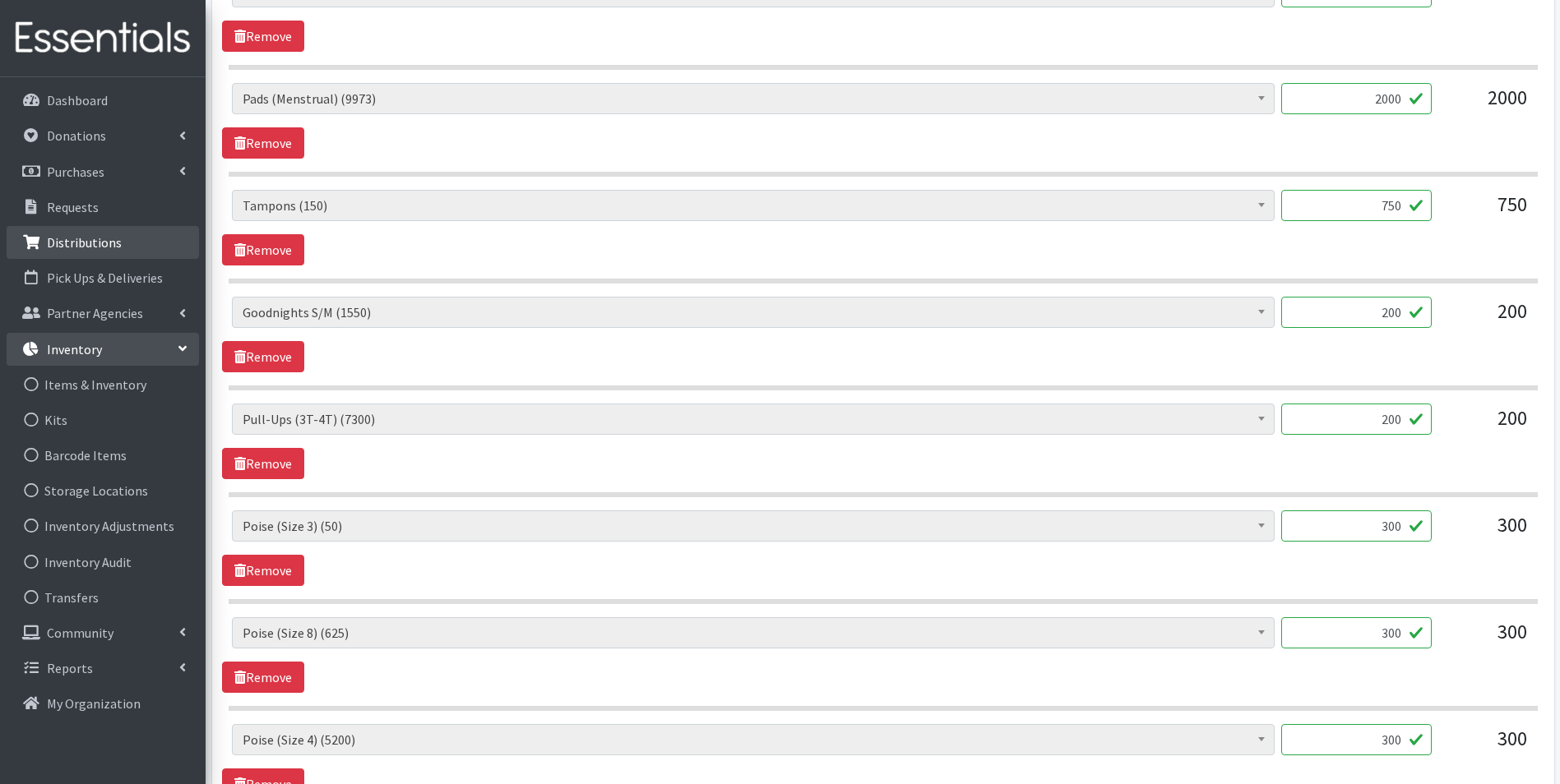
click at [81, 249] on p "Distributions" at bounding box center [84, 242] width 75 height 16
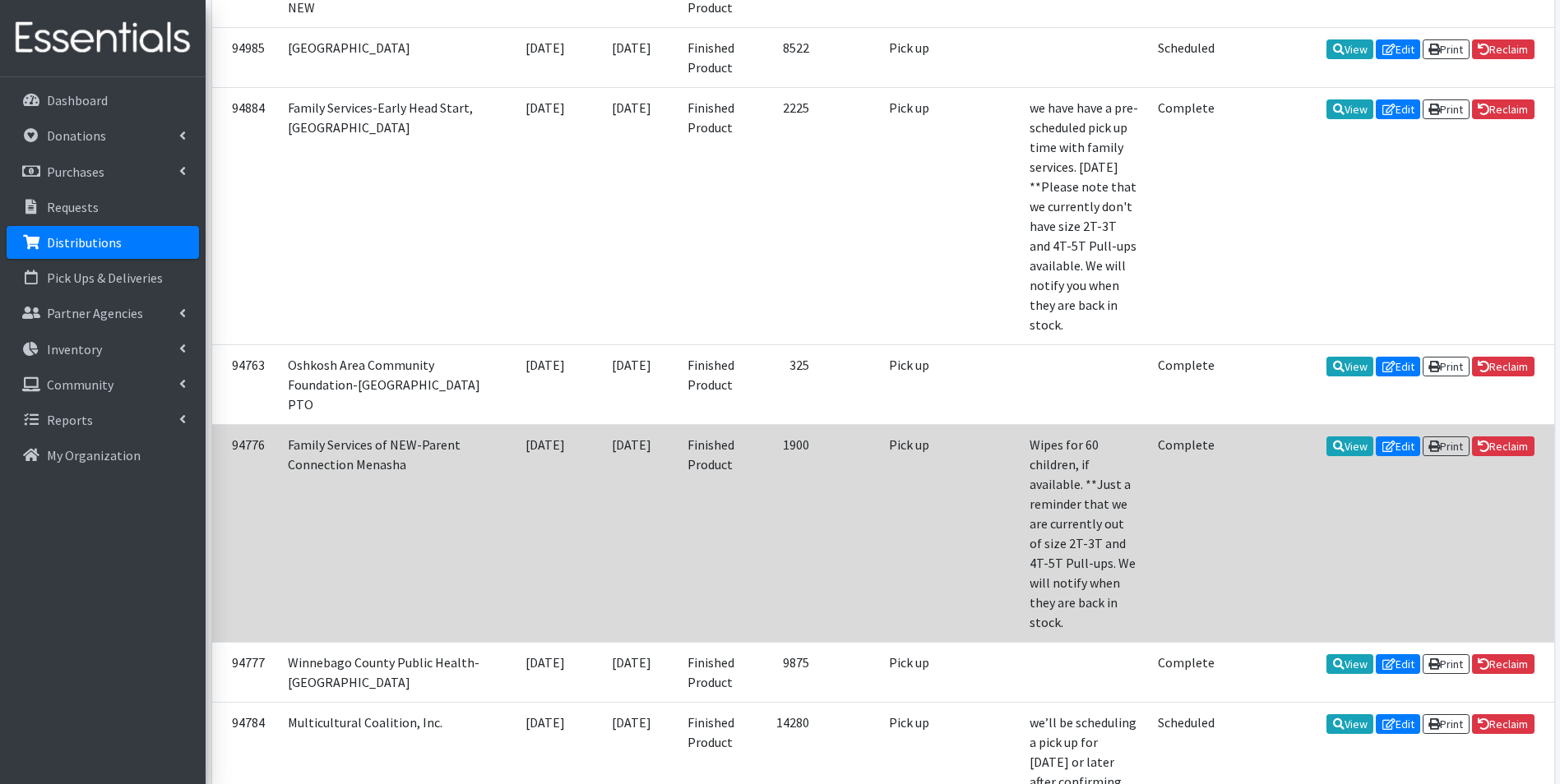
scroll to position [575, 0]
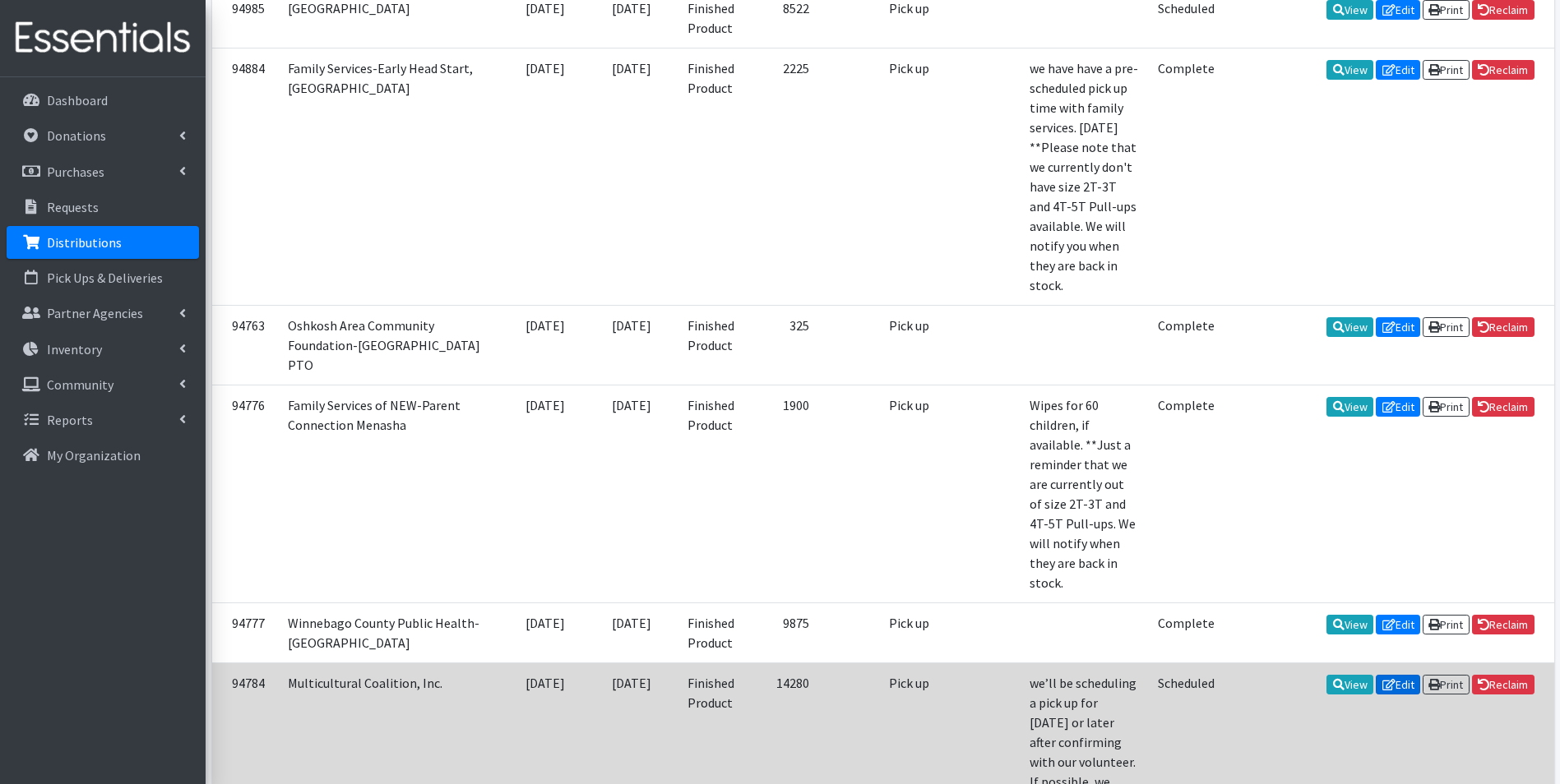
click at [1394, 675] on link "Edit" at bounding box center [1398, 684] width 45 height 19
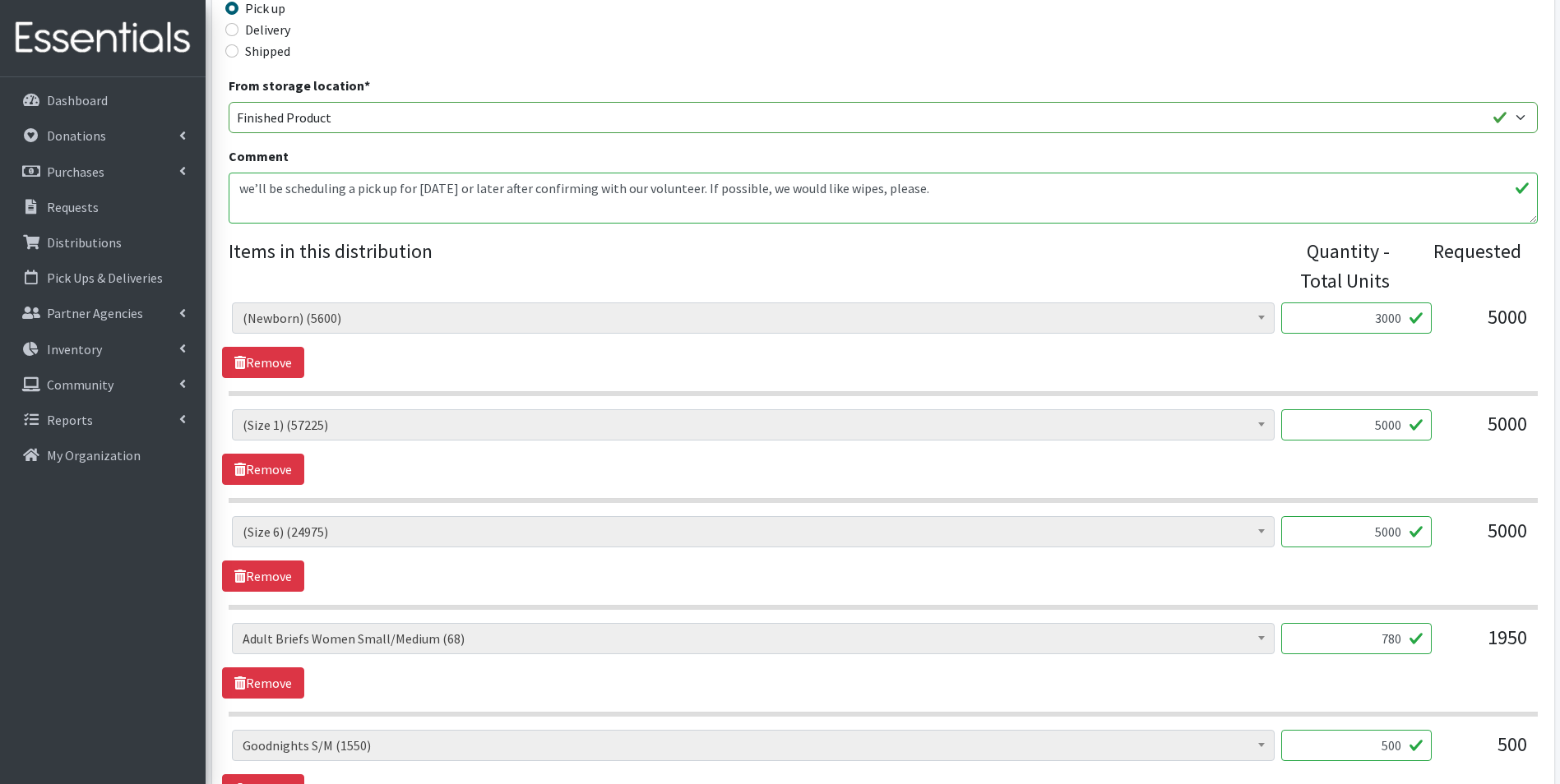
scroll to position [493, 0]
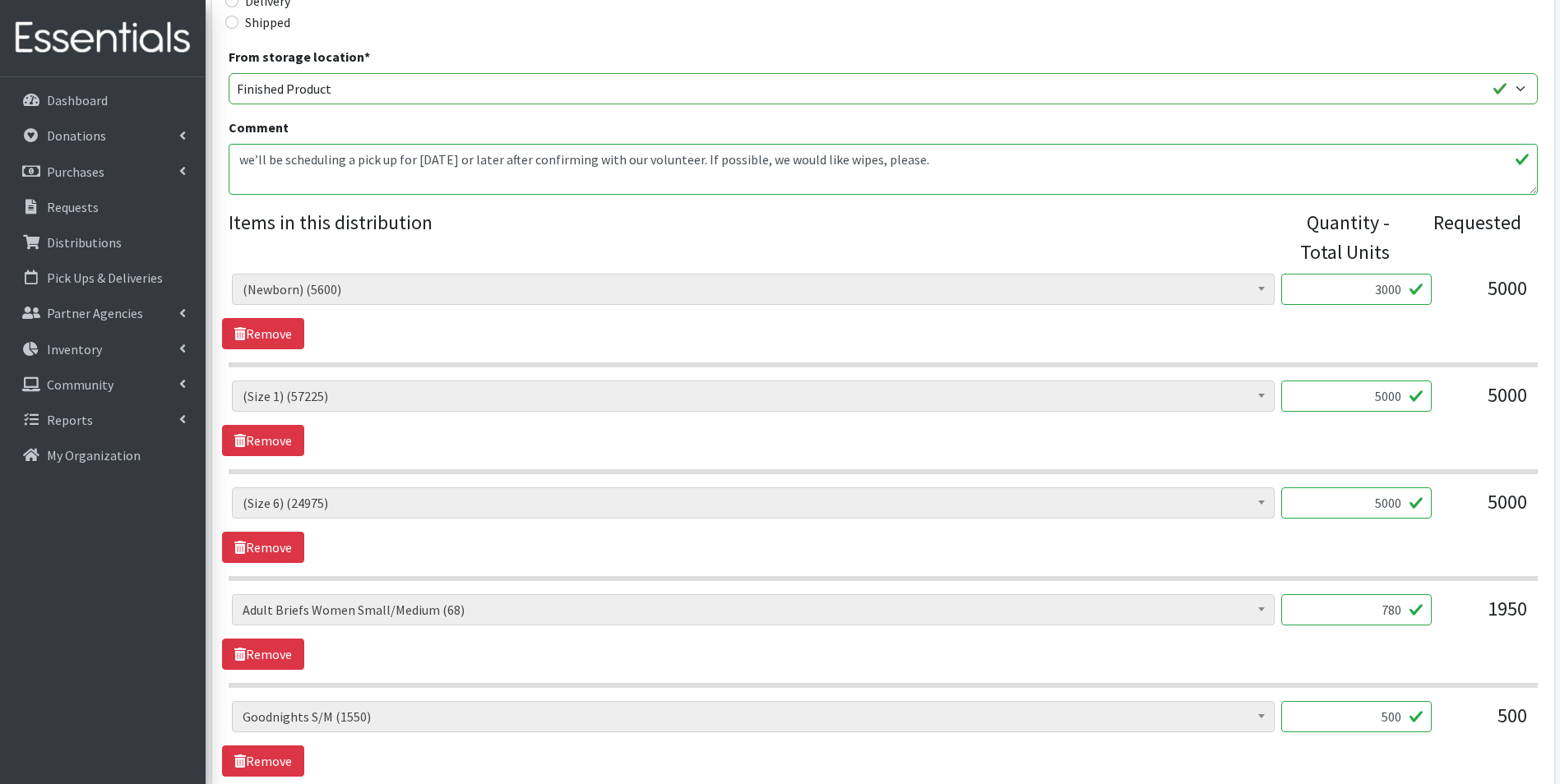
drag, startPoint x: 1379, startPoint y: 616, endPoint x: 1431, endPoint y: 616, distance: 52.0
click at [1431, 616] on input "780" at bounding box center [1356, 610] width 150 height 31
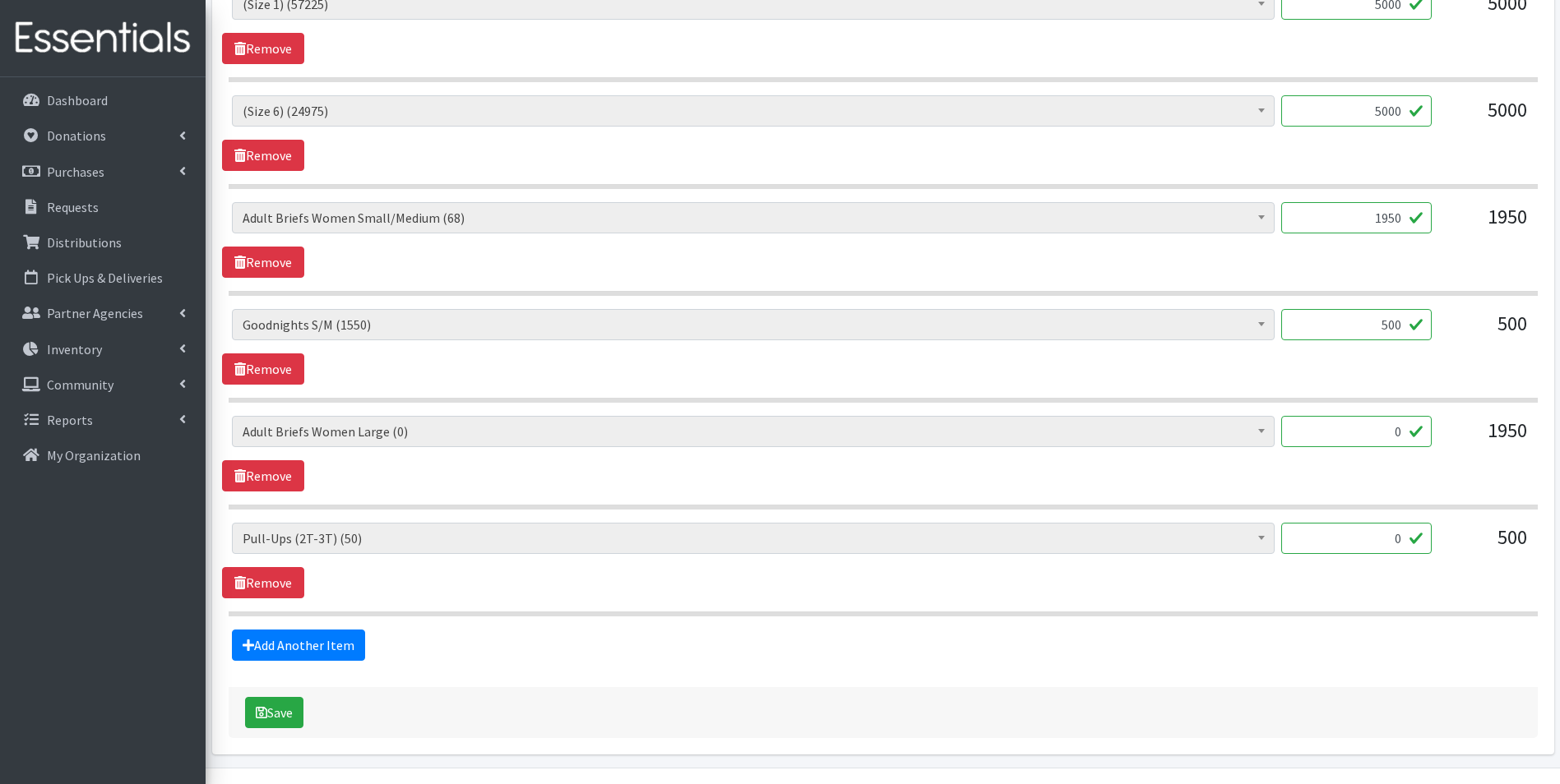
scroll to position [904, 0]
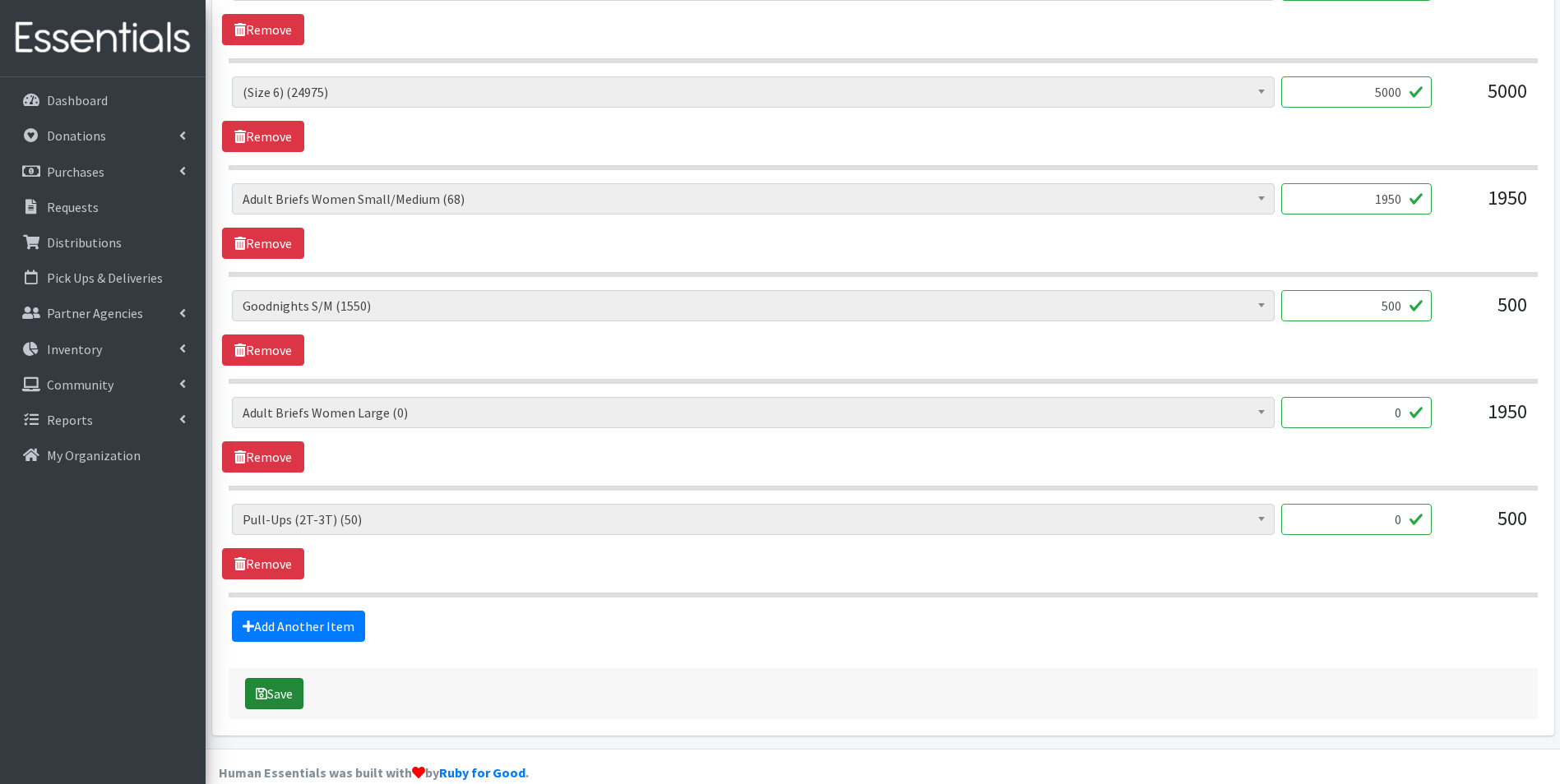
type input "1950"
click at [292, 695] on button "Save" at bounding box center [274, 694] width 58 height 31
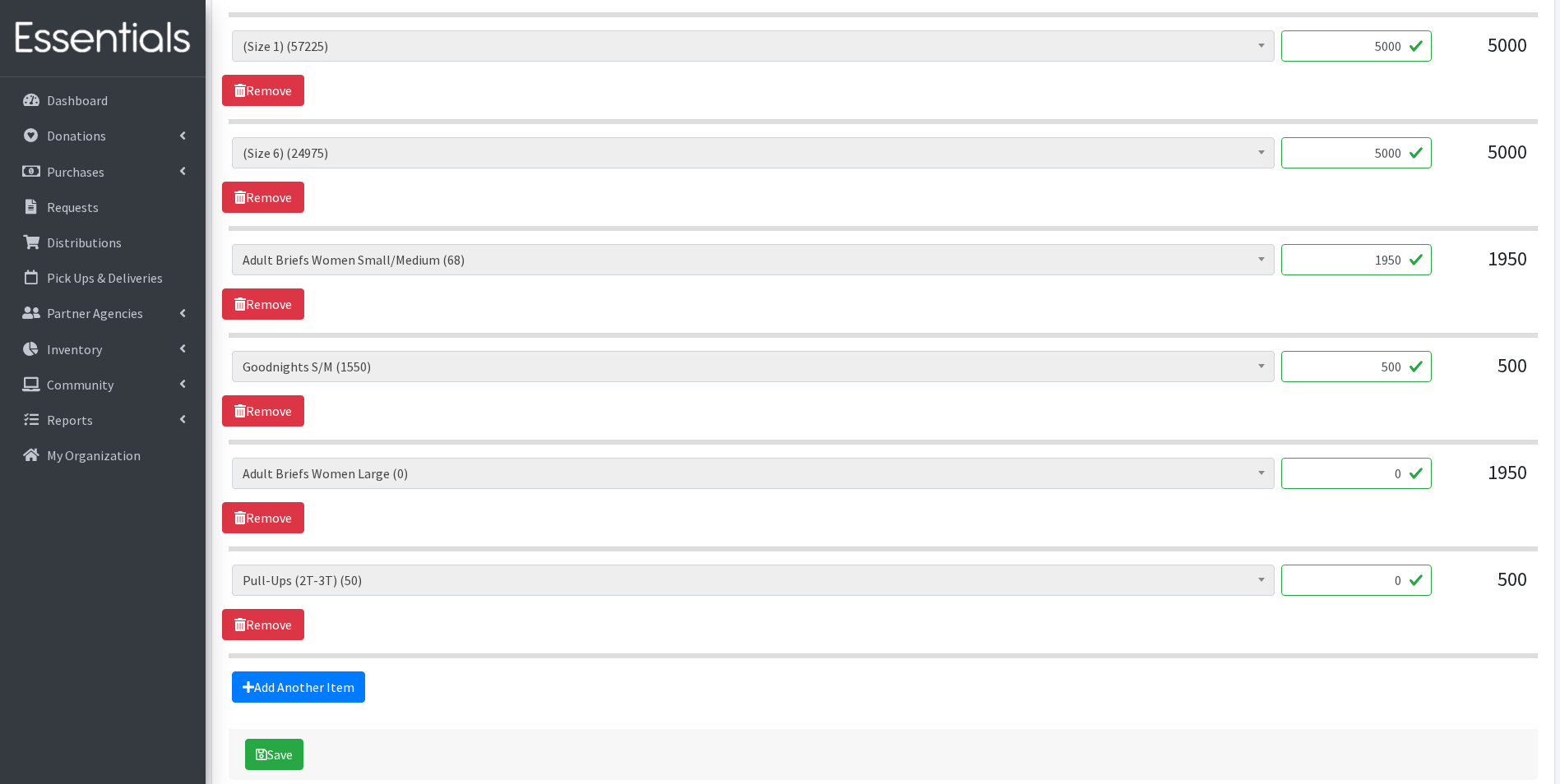
scroll to position [822, 0]
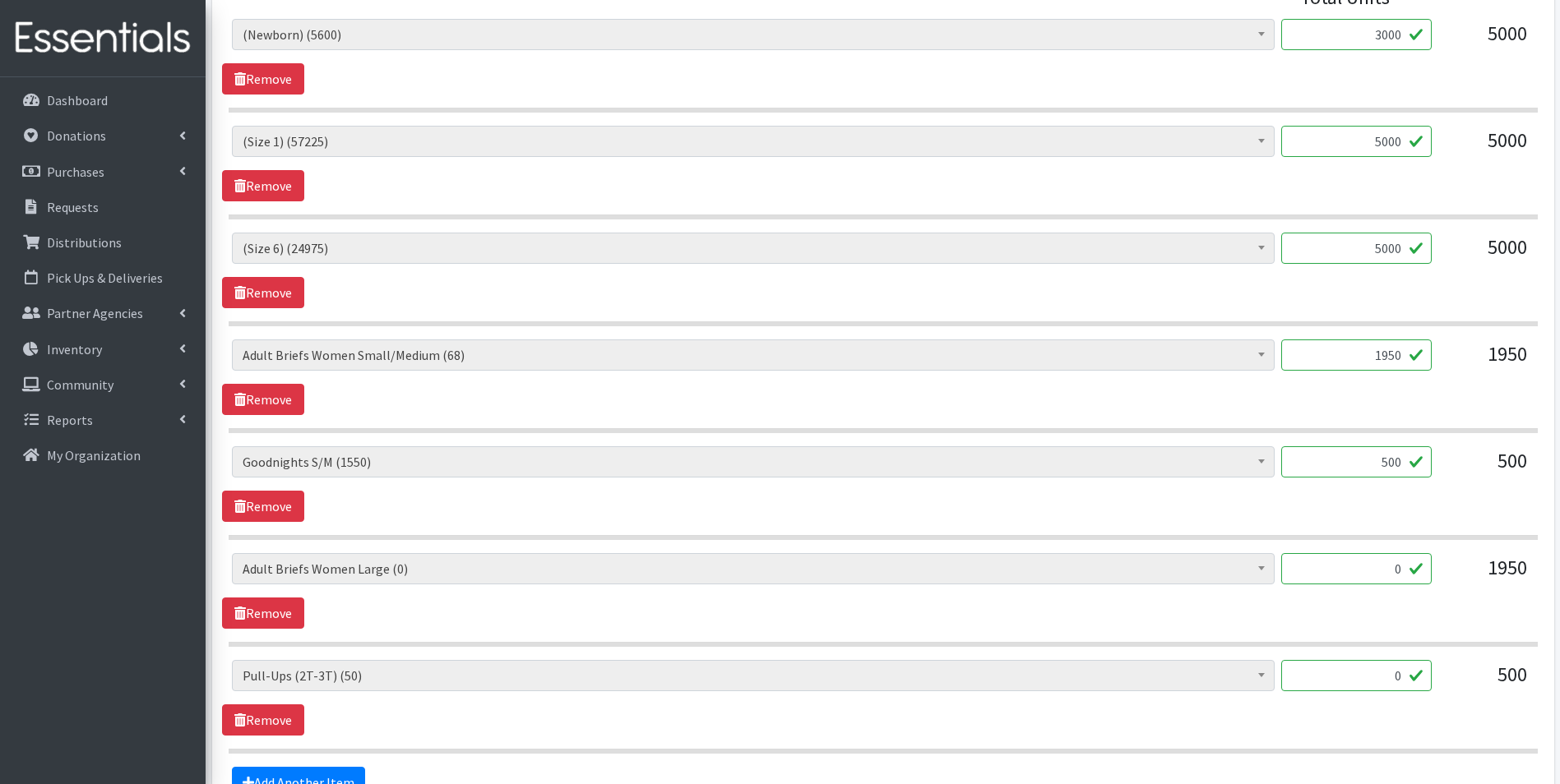
drag, startPoint x: 1407, startPoint y: 569, endPoint x: 1356, endPoint y: 577, distance: 51.6
click at [1356, 577] on input "0" at bounding box center [1356, 569] width 150 height 31
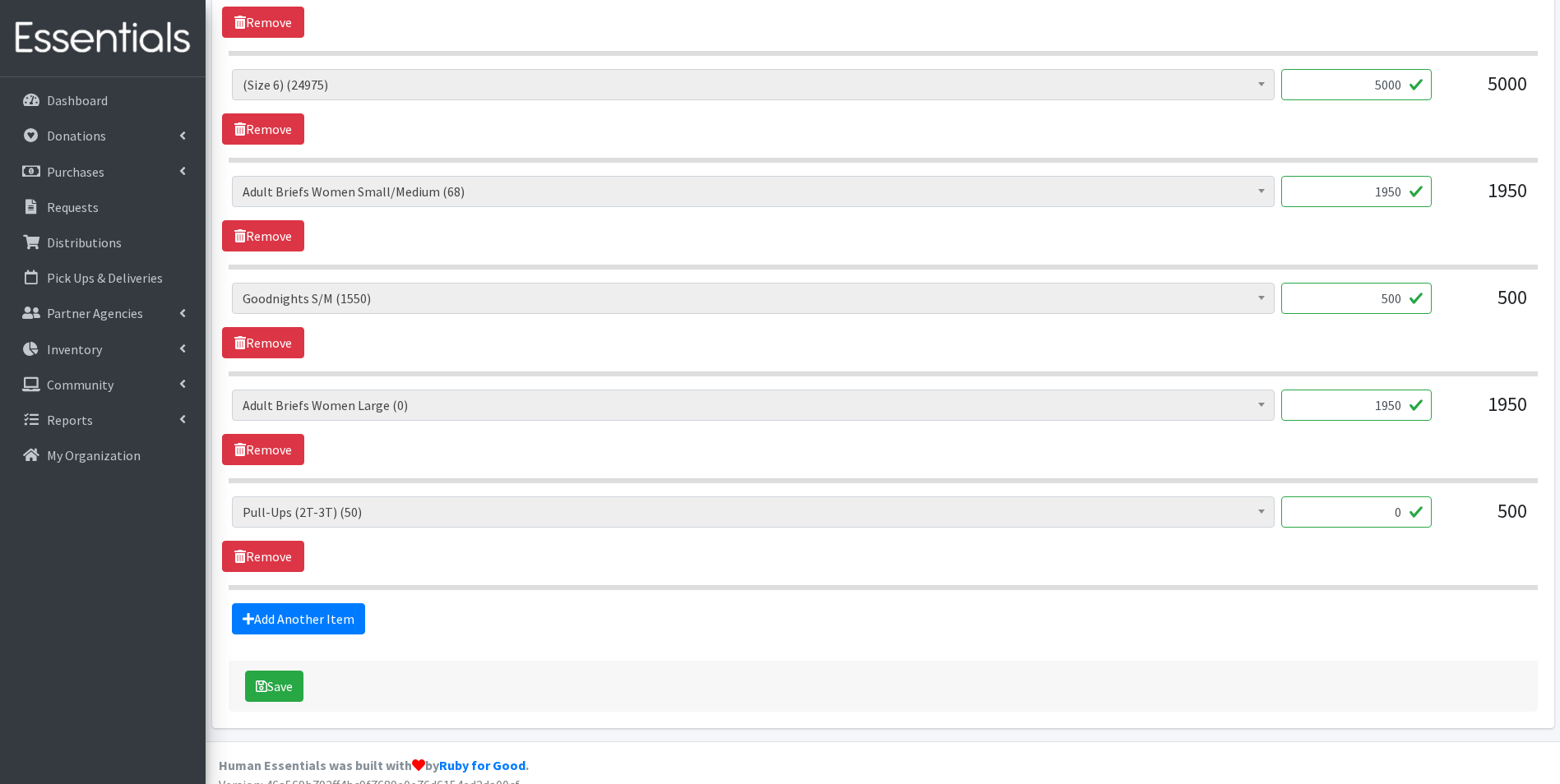
scroll to position [1004, 0]
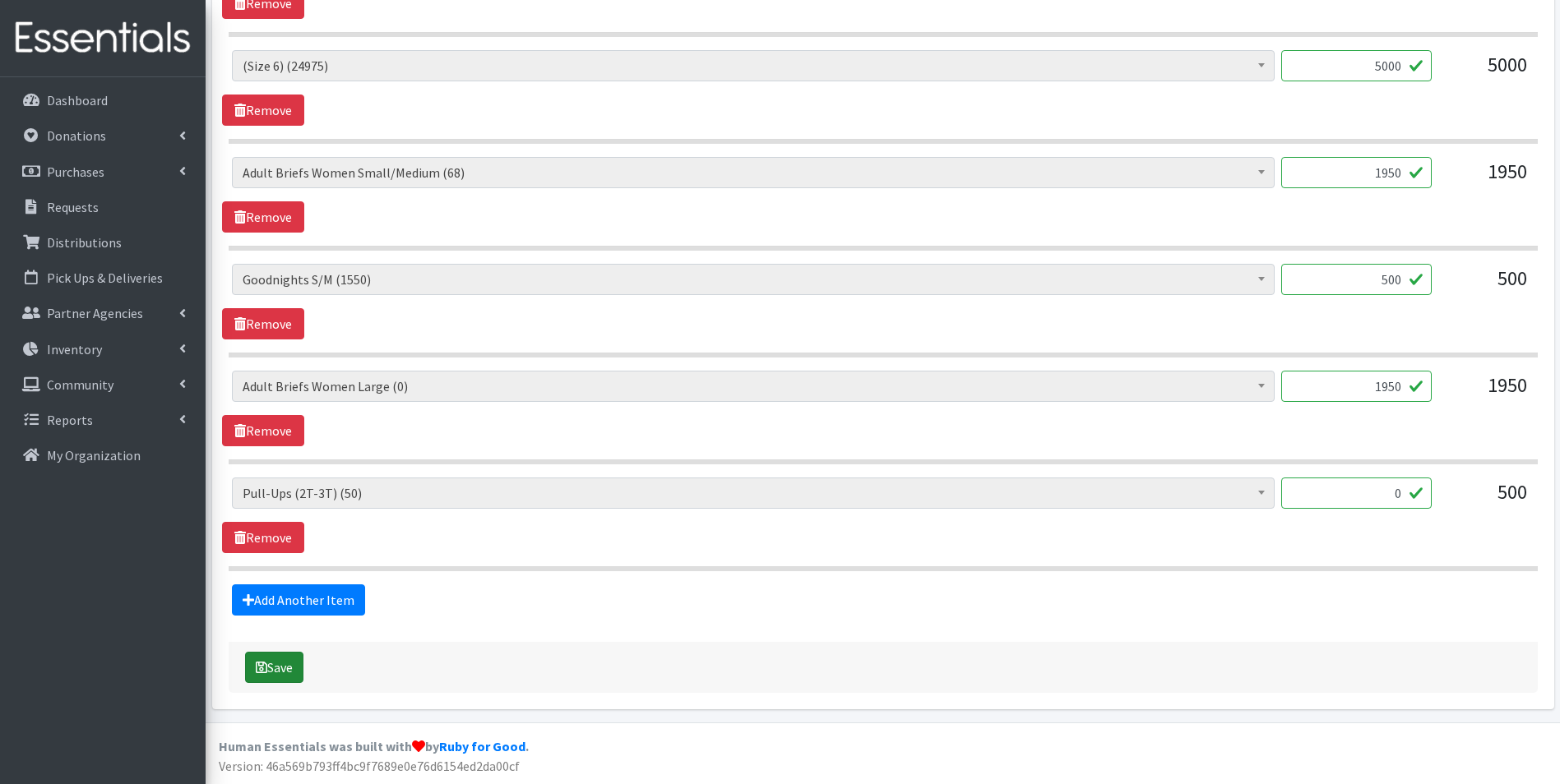
type input "1950"
click at [291, 672] on button "Save" at bounding box center [274, 667] width 58 height 31
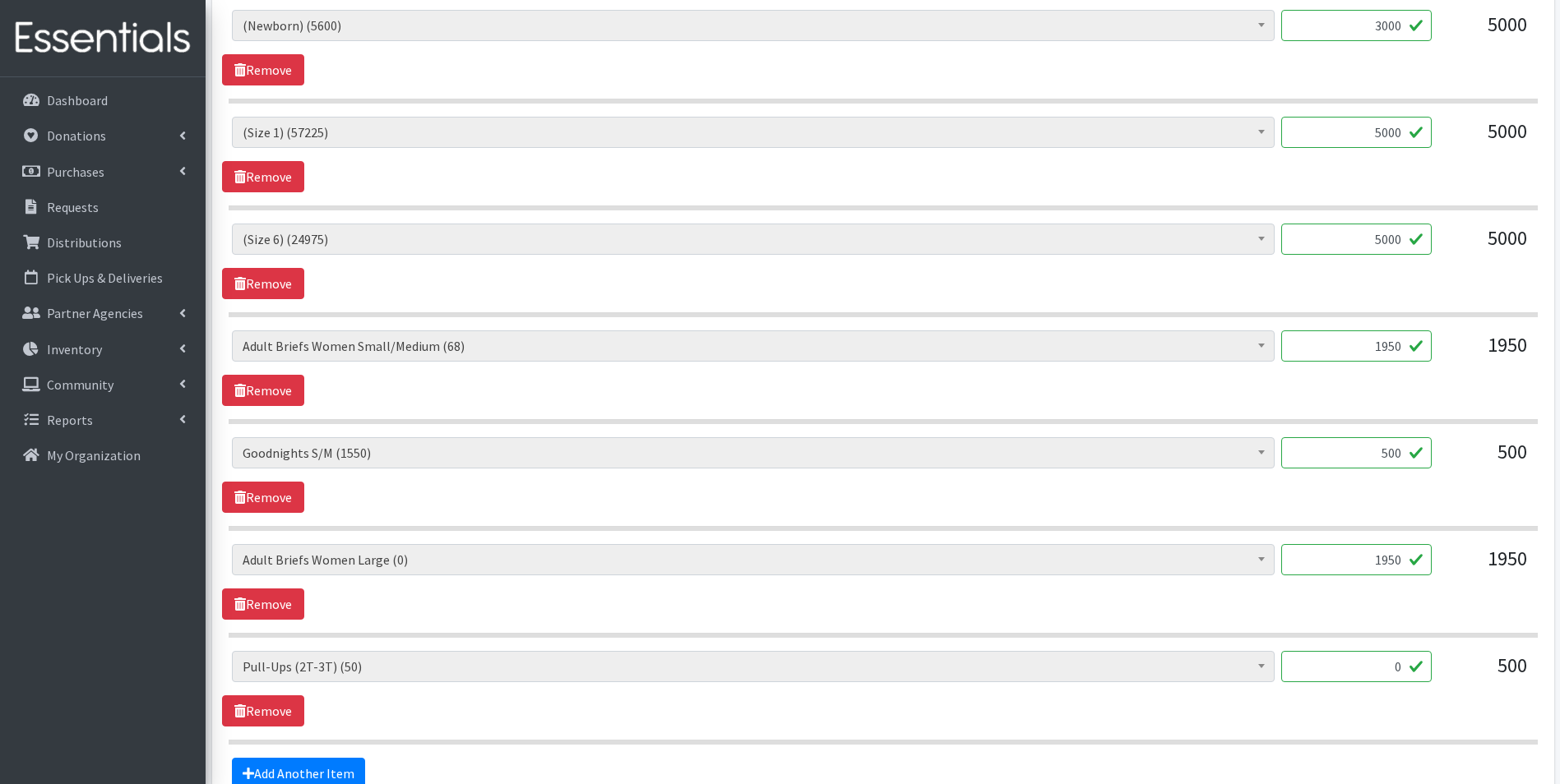
scroll to position [822, 0]
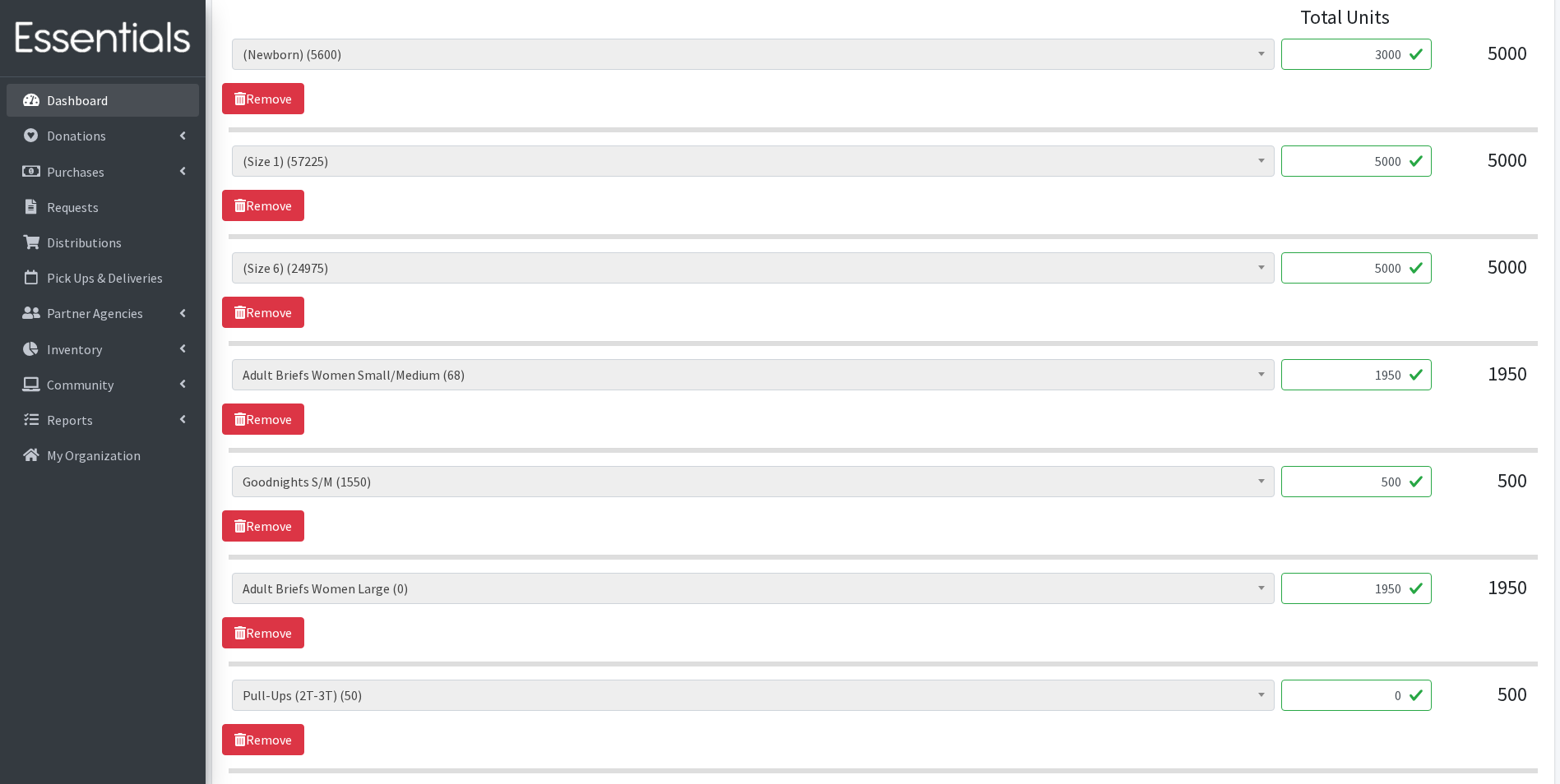
click at [86, 99] on p "Dashboard" at bounding box center [77, 100] width 61 height 16
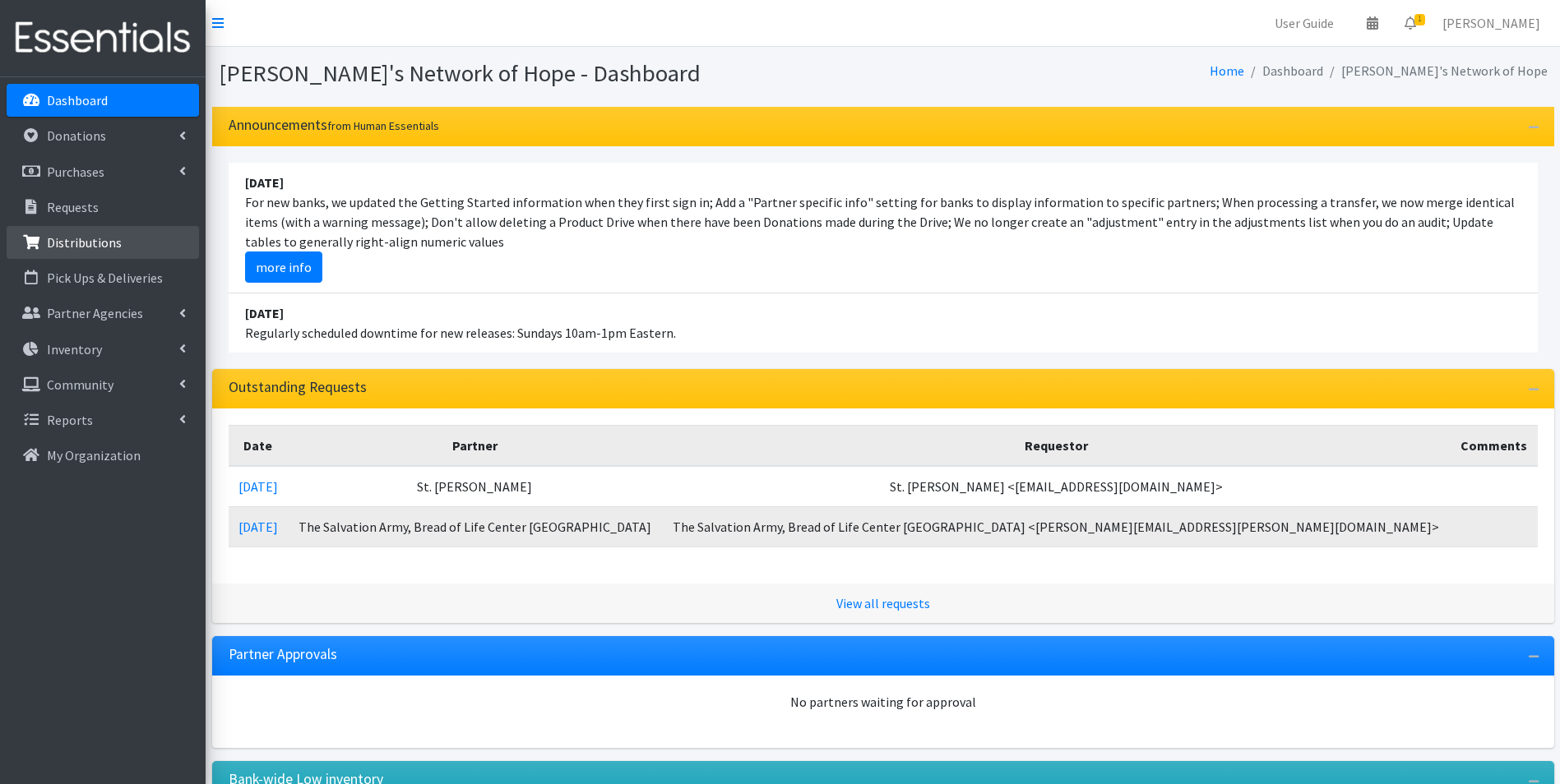
click at [53, 241] on p "Distributions" at bounding box center [84, 242] width 75 height 16
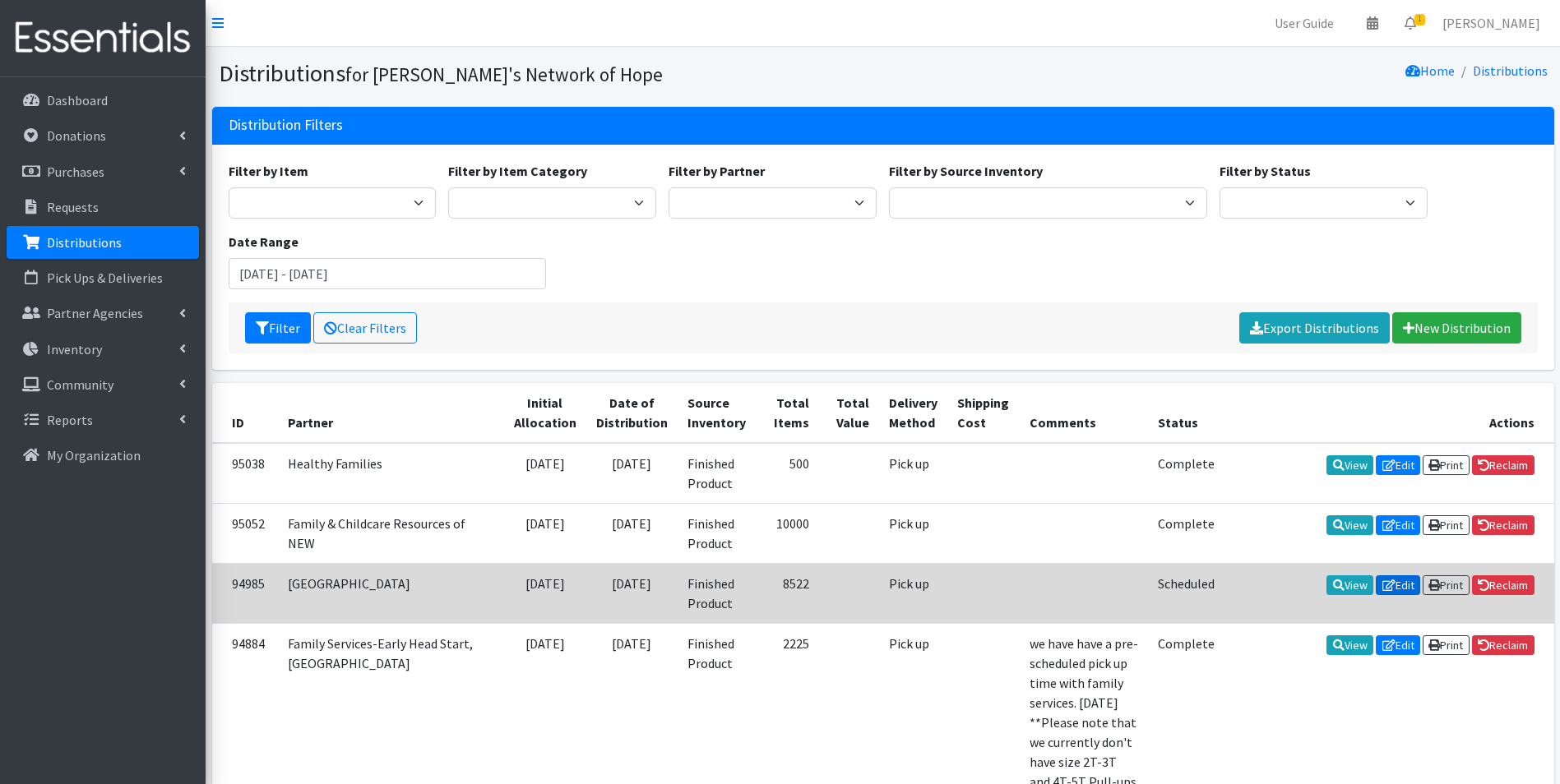
click at [1395, 583] on link "Edit" at bounding box center [1398, 585] width 45 height 19
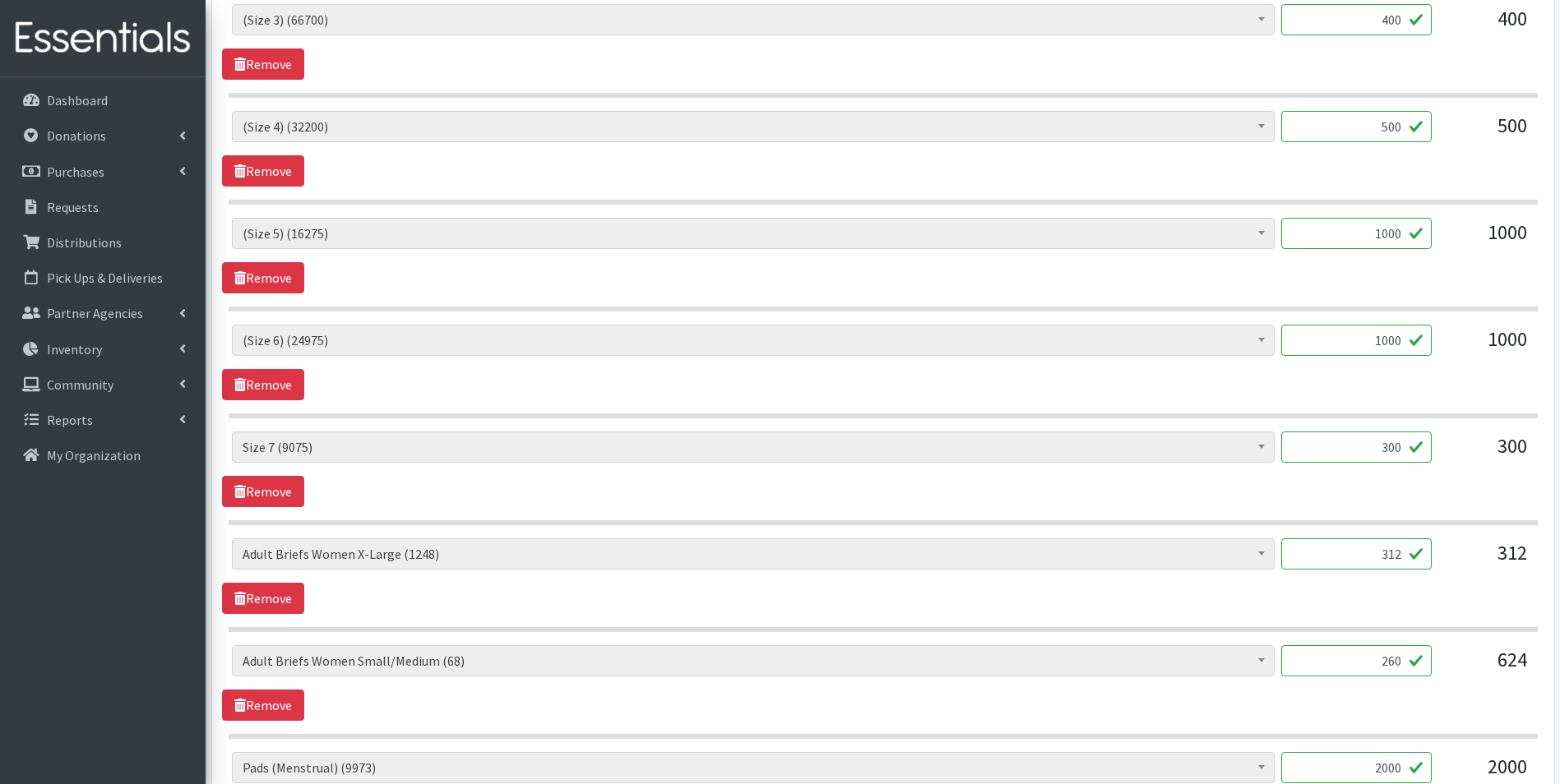
scroll to position [987, 0]
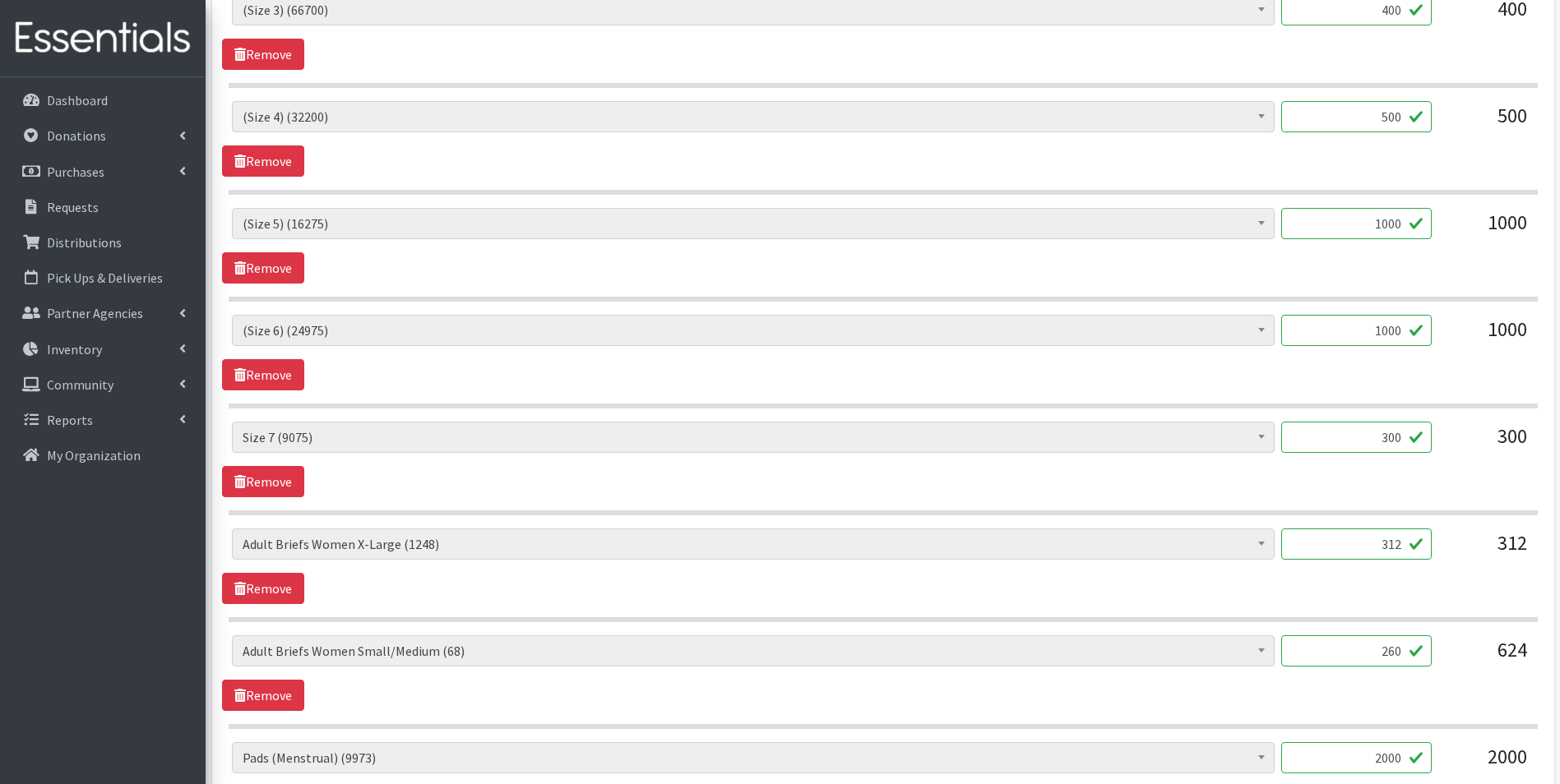
drag, startPoint x: 1378, startPoint y: 653, endPoint x: 1453, endPoint y: 654, distance: 75.0
click at [1453, 654] on div "(Newborn) (5600) (Preemie) (3417) (Size 1) (57225) (Size 2) (90500) (Size 3) (6…" at bounding box center [882, 657] width 1301 height 45
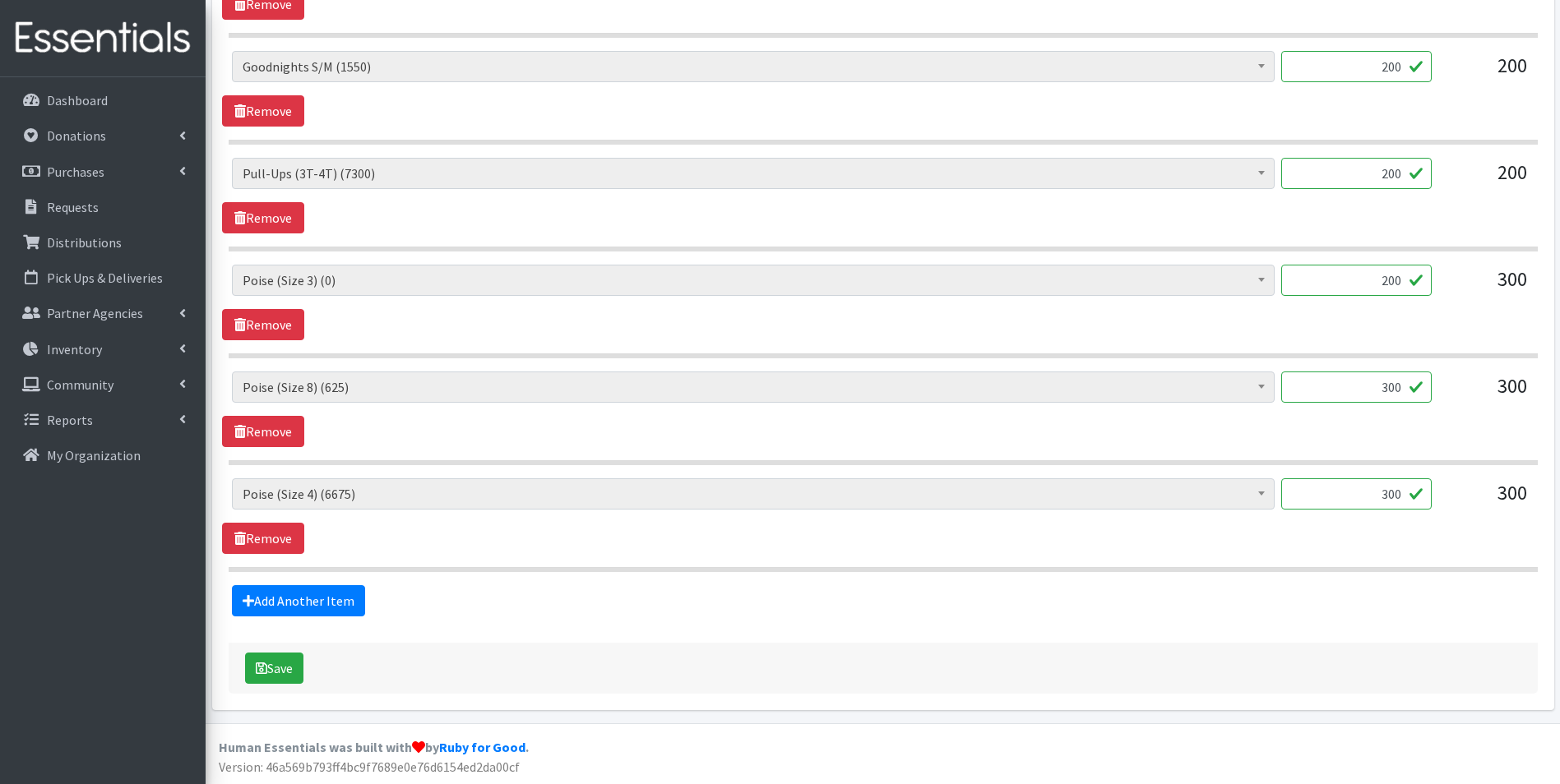
scroll to position [1892, 0]
type input "624"
click at [286, 662] on button "Save" at bounding box center [274, 667] width 58 height 31
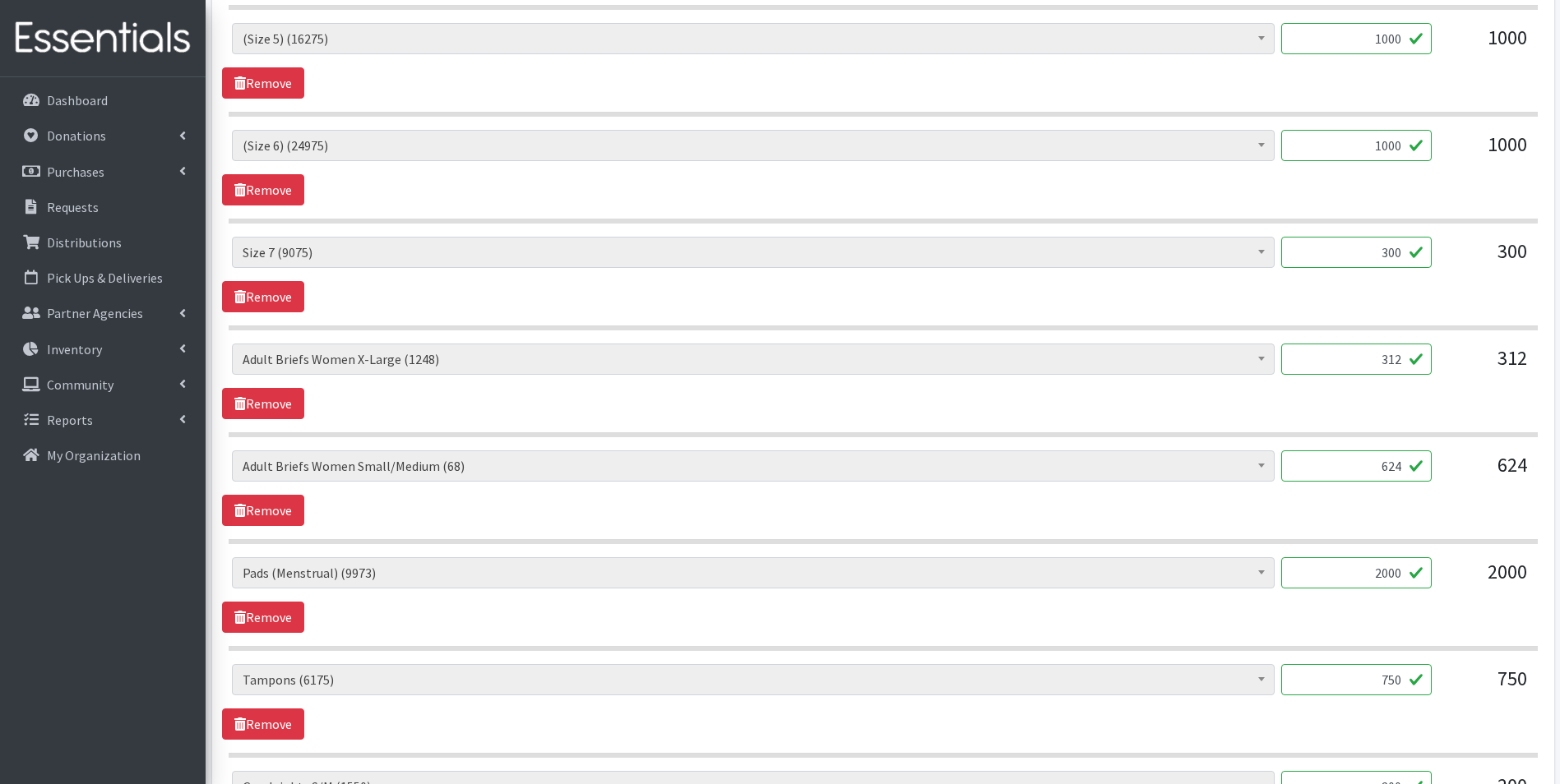
scroll to position [1315, 0]
